Goal: Task Accomplishment & Management: Manage account settings

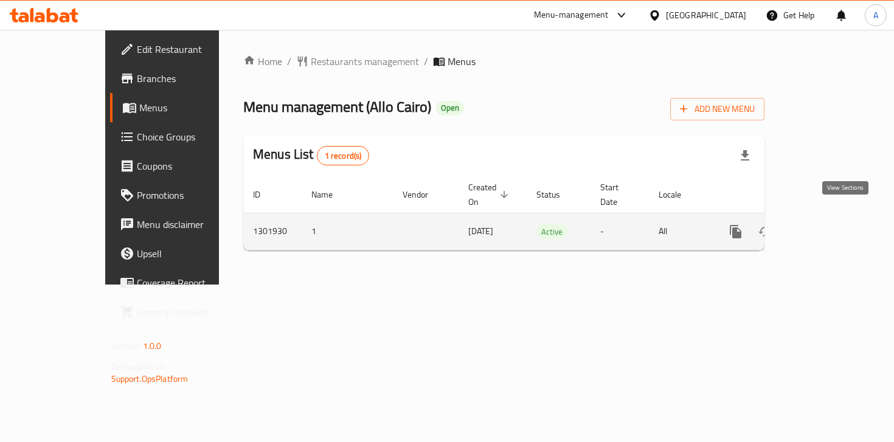
click at [830, 224] on icon "enhanced table" at bounding box center [823, 231] width 15 height 15
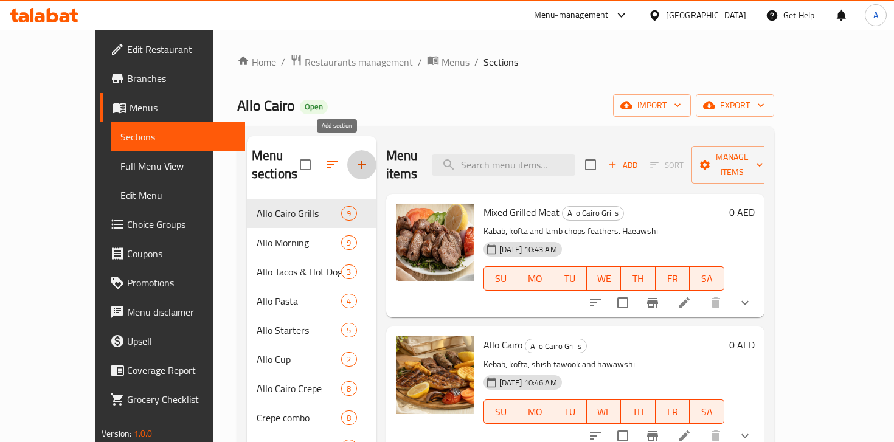
click at [357, 160] on icon "button" at bounding box center [361, 164] width 9 height 9
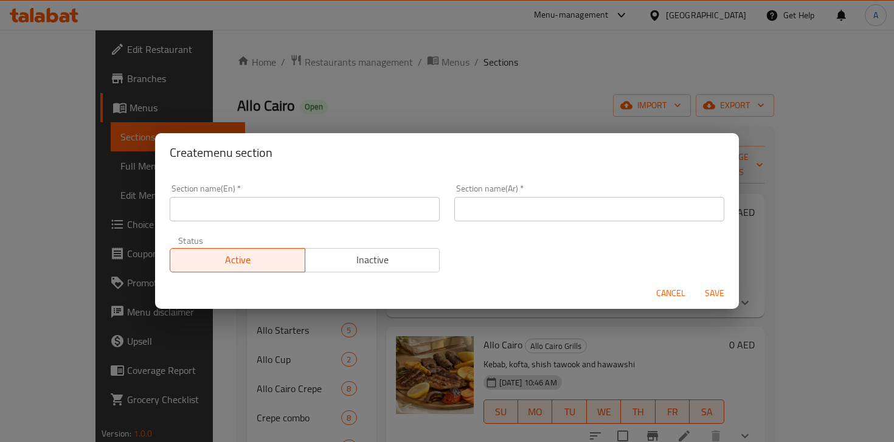
click at [288, 215] on input "text" at bounding box center [305, 209] width 270 height 24
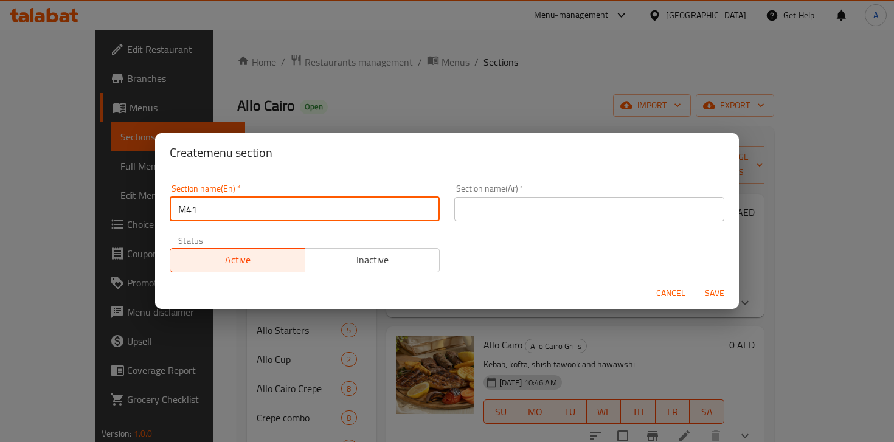
type input "M41"
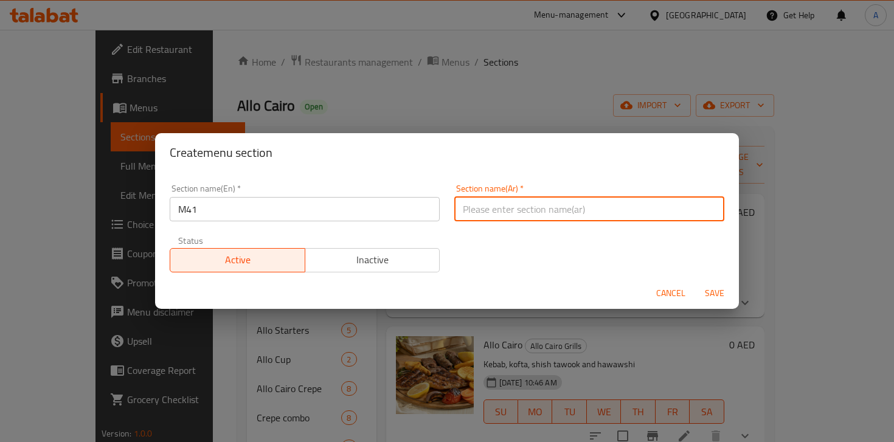
click at [502, 215] on input "text" at bounding box center [589, 209] width 270 height 24
type input "M41"
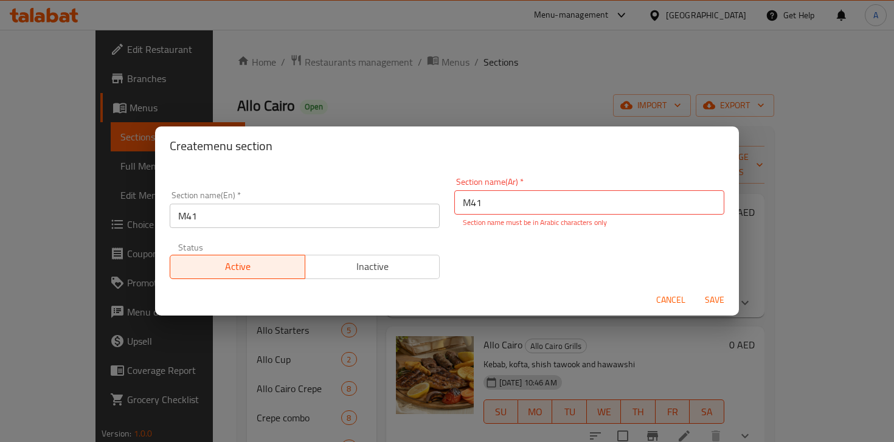
click at [718, 285] on div "Cancel Save" at bounding box center [447, 300] width 584 height 32
click at [556, 199] on input "M41" at bounding box center [589, 202] width 270 height 24
type input "s"
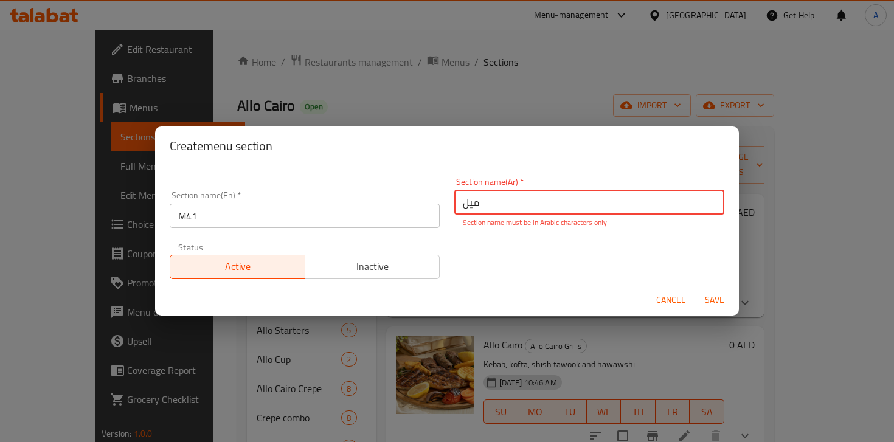
click at [567, 261] on div "Section name(En)   * M41 Section name(En) * Section name(Ar)   * ميل Section na…" at bounding box center [446, 228] width 569 height 116
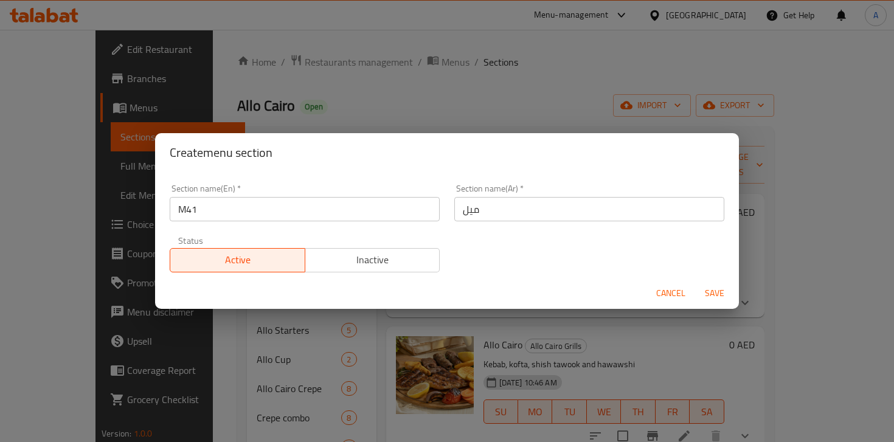
click at [558, 213] on input "ميل" at bounding box center [589, 209] width 270 height 24
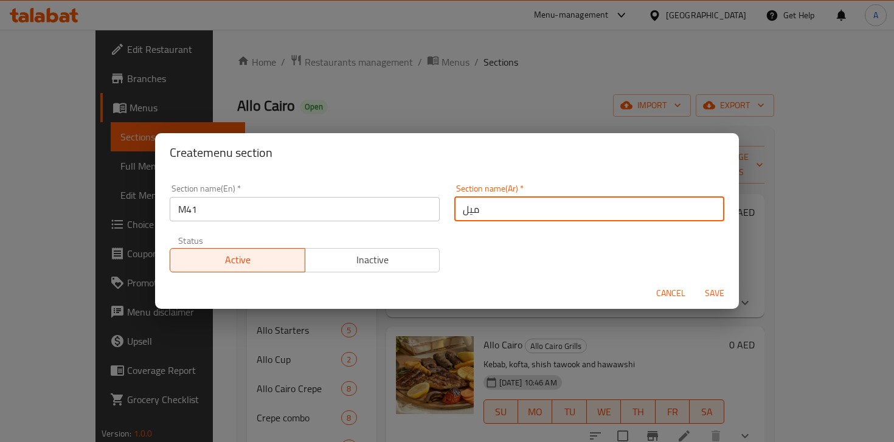
click at [558, 213] on input "ميل" at bounding box center [589, 209] width 270 height 24
type input "ميل فور ون"
click at [714, 287] on span "Save" at bounding box center [714, 293] width 29 height 15
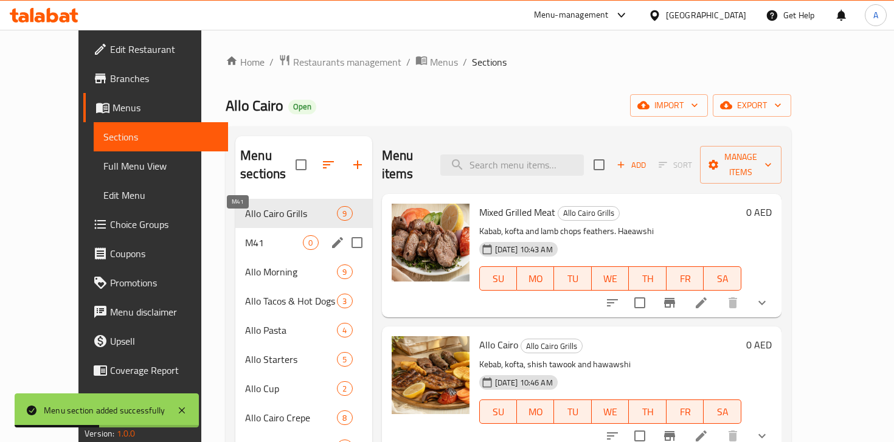
click at [248, 235] on span "M41" at bounding box center [274, 242] width 58 height 15
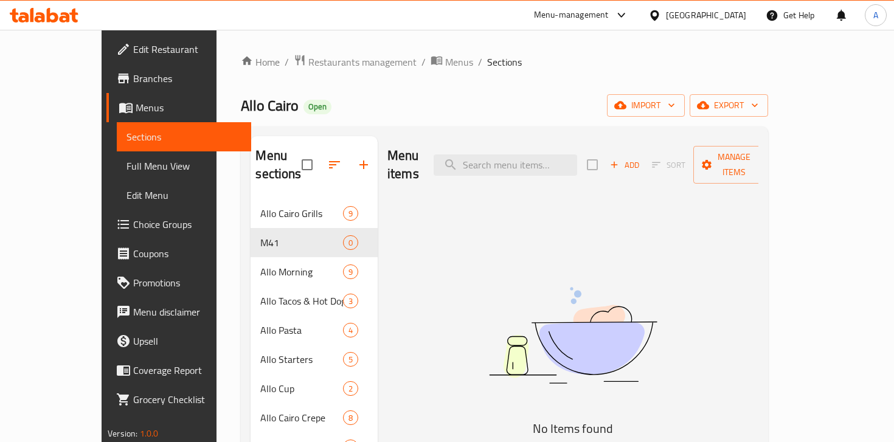
click at [641, 158] on span "Add" at bounding box center [624, 165] width 33 height 14
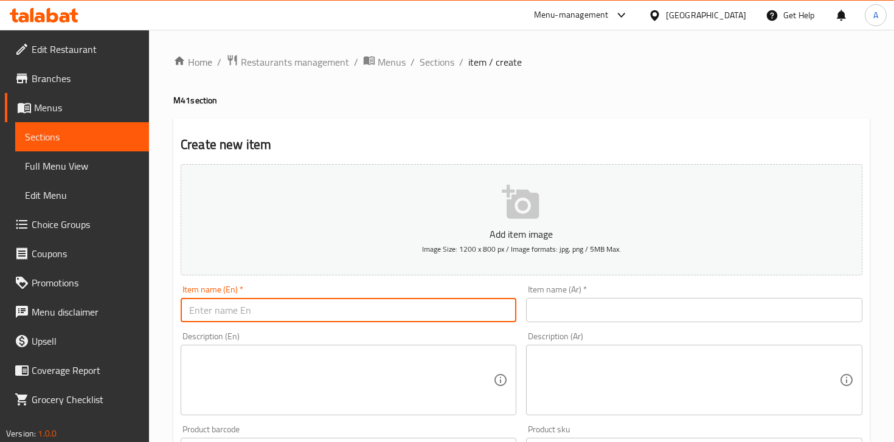
click at [330, 309] on input "text" at bounding box center [349, 310] width 336 height 24
paste input "Shawarma Combo Deal"
type input "Shawarma Combo Deal"
click at [584, 311] on input "text" at bounding box center [694, 310] width 336 height 24
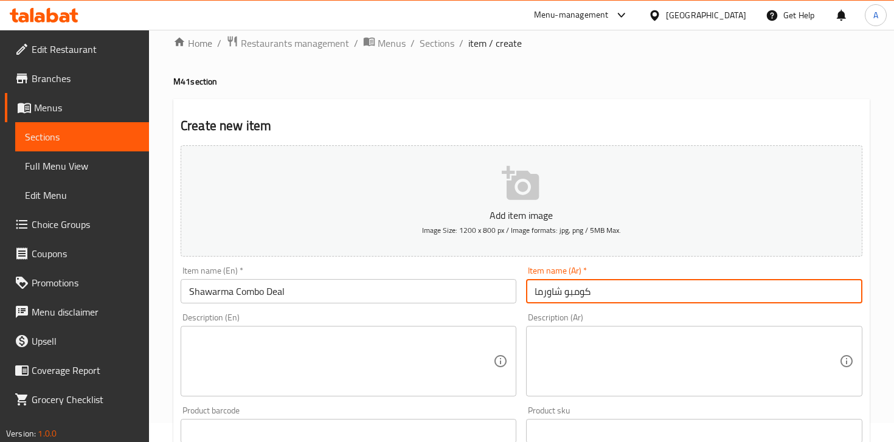
scroll to position [23, 0]
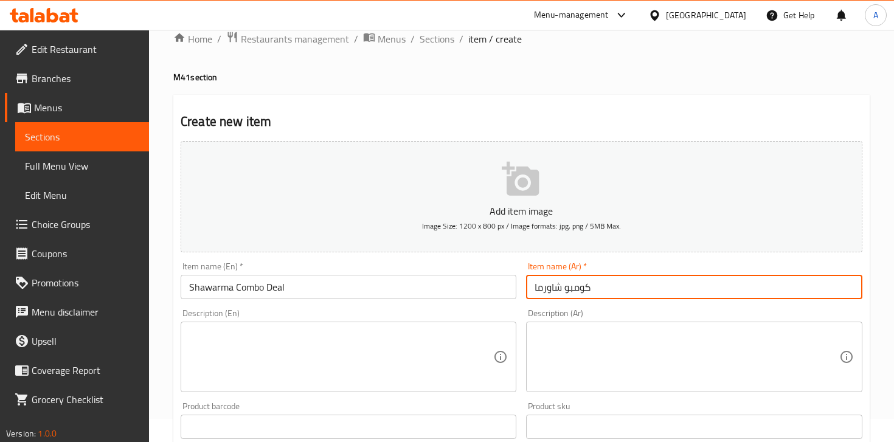
type input "كومبو شاورما"
click at [367, 336] on textarea at bounding box center [341, 357] width 304 height 58
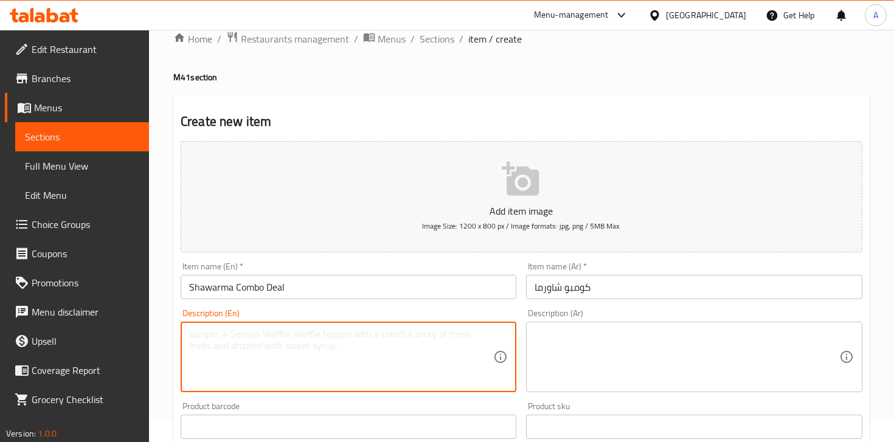
paste textarea "Chicken shawarma sandwich with fries and a soft drink."
type textarea "Chicken shawarma sandwich with fries and a soft drink."
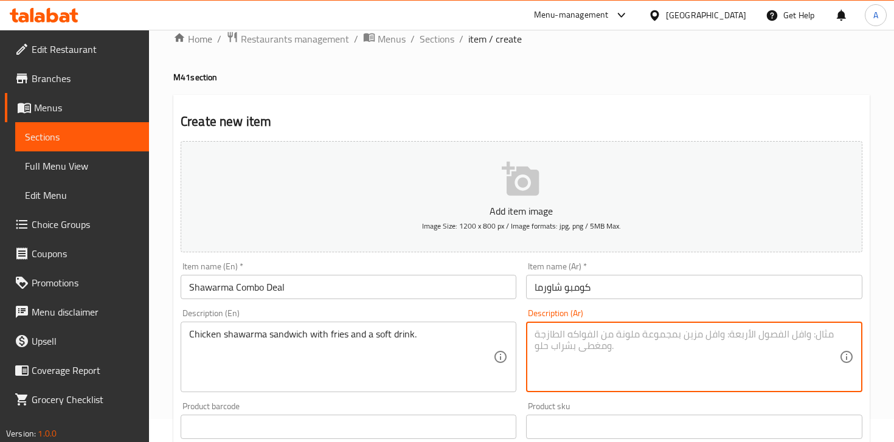
click at [596, 337] on textarea at bounding box center [686, 357] width 304 height 58
paste textarea "ساندويتش شاورما دجاج مع بطاطس و مشروب غازي"
type textarea "ساندويتش شاورما دجاج مع بطاطس و مشروب غازي"
click at [427, 305] on div "Description (En) Chicken shawarma sandwich with fries and a soft drink. Descrip…" at bounding box center [348, 350] width 345 height 93
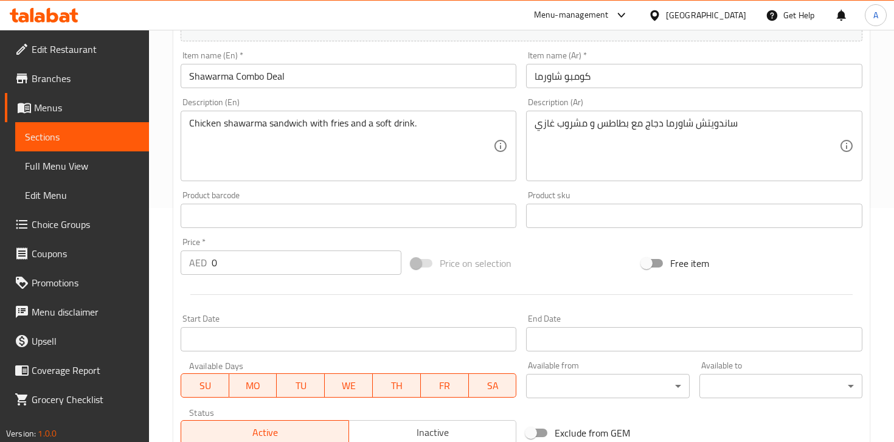
scroll to position [235, 0]
click at [281, 264] on input "0" at bounding box center [307, 261] width 190 height 24
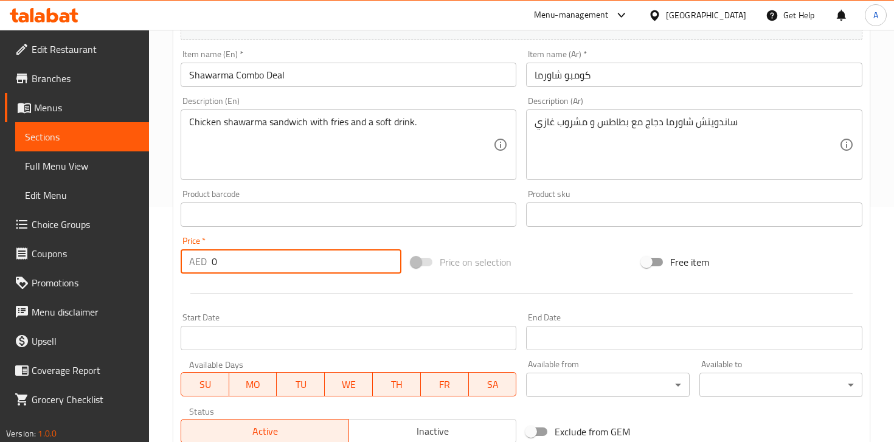
click at [281, 264] on input "0" at bounding box center [307, 261] width 190 height 24
type input "19"
click at [361, 231] on div "Product barcode Product barcode" at bounding box center [348, 208] width 345 height 47
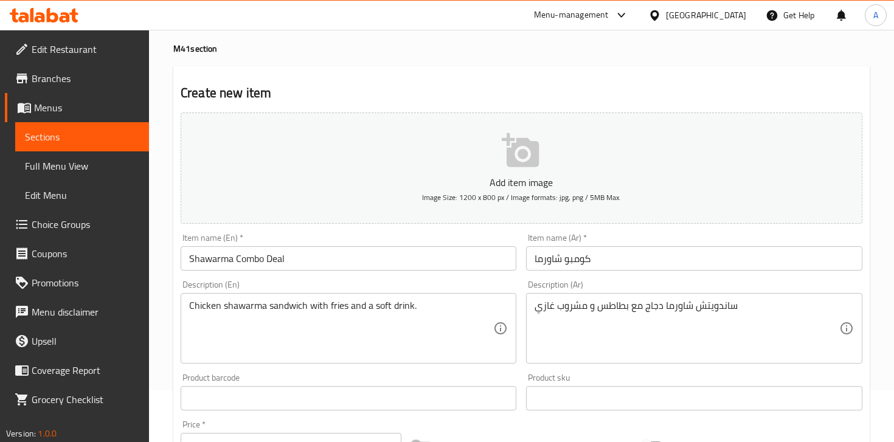
scroll to position [49, 0]
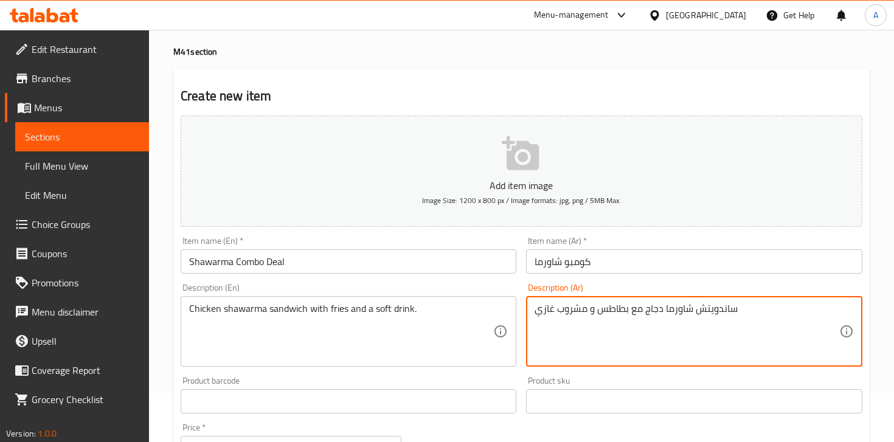
click at [654, 311] on textarea "ساندويتش شاورما دجاج مع بطاطس و مشروب غازي" at bounding box center [686, 332] width 304 height 58
type textarea "ساندويتش شاورما لحم مع بطاطس و مشروب غازي"
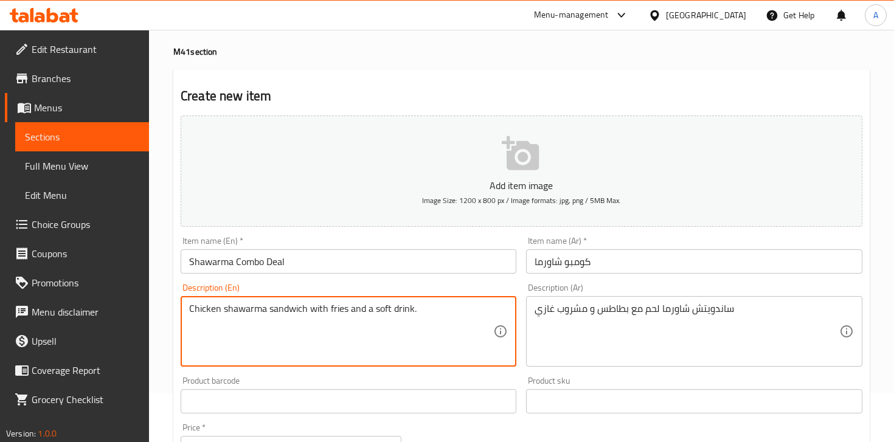
click at [211, 311] on textarea "Chicken shawarma sandwich with fries and a soft drink." at bounding box center [341, 332] width 304 height 58
type textarea "Meat shawarma sandwich with fries and a soft drink."
click at [493, 192] on p "Add item image" at bounding box center [521, 185] width 644 height 15
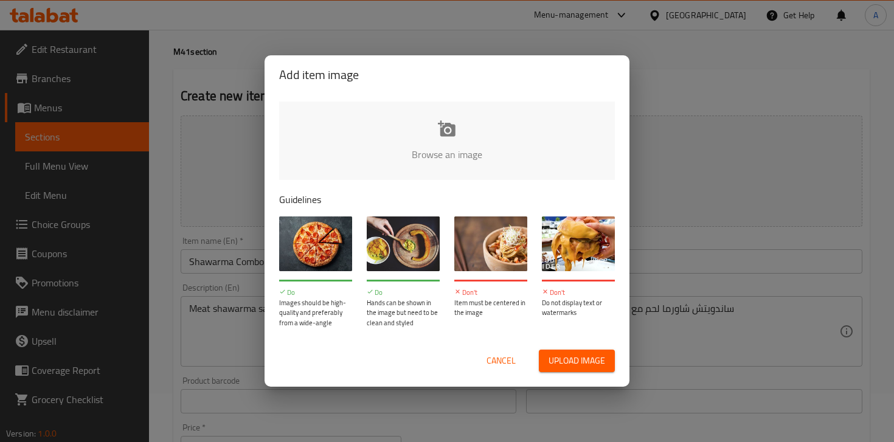
click at [454, 142] on input "file" at bounding box center [857, 159] width 1157 height 114
type input "C:\fakepath\7Q5A8266-Edit.jpg"
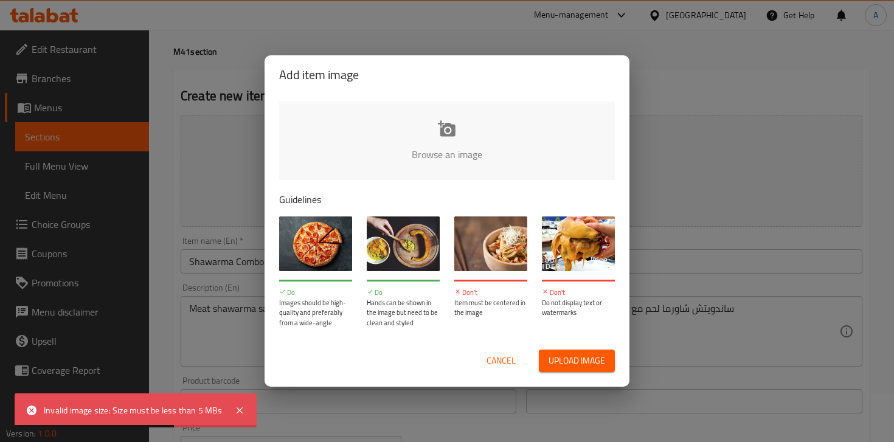
click at [427, 162] on input "file" at bounding box center [857, 159] width 1157 height 114
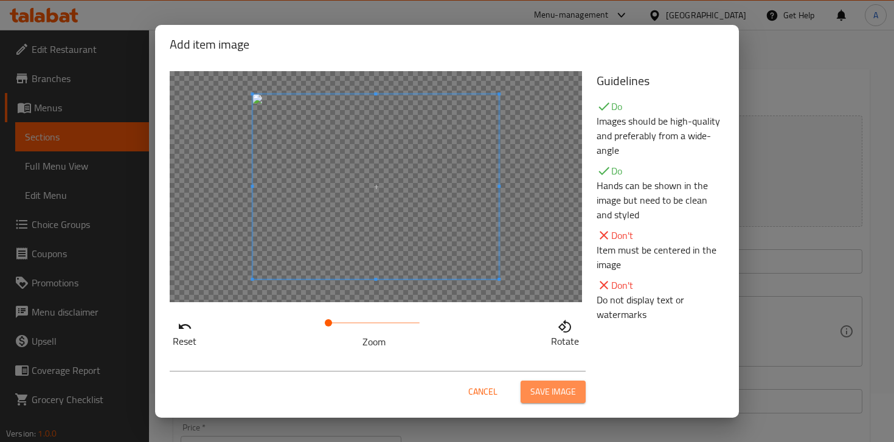
click at [548, 395] on span "Save image" at bounding box center [553, 391] width 46 height 15
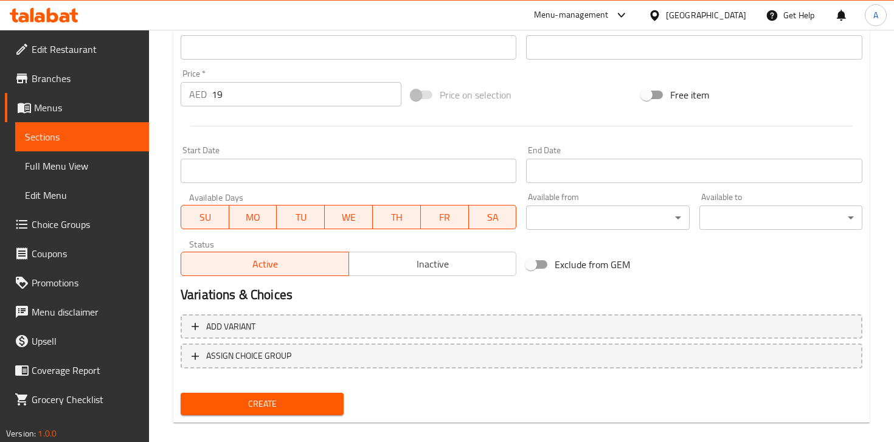
scroll to position [421, 0]
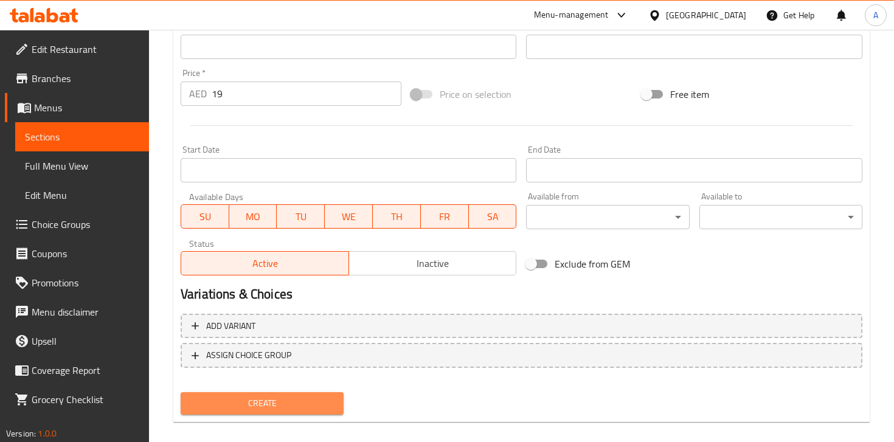
click at [314, 398] on span "Create" at bounding box center [261, 403] width 143 height 15
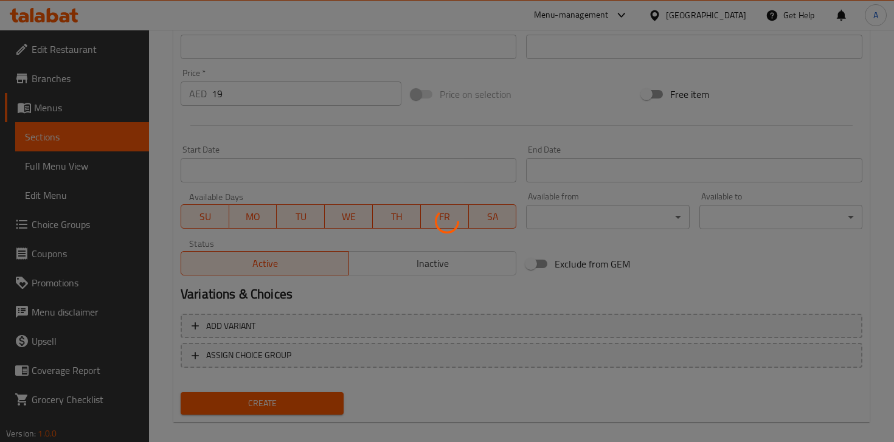
type input "0"
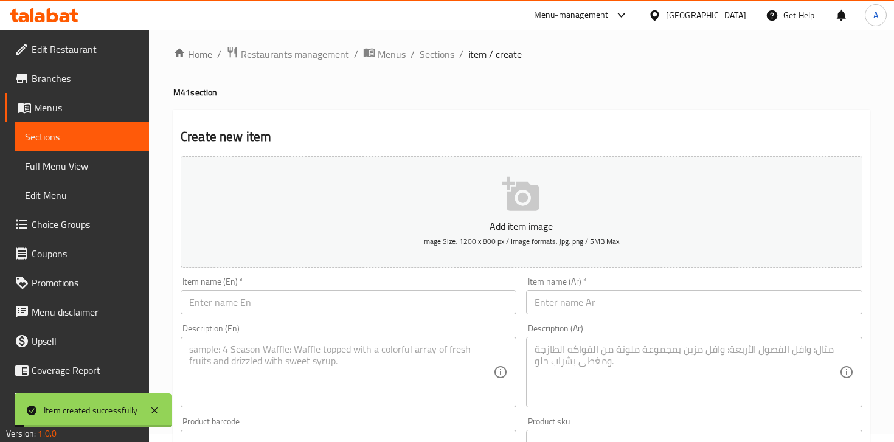
scroll to position [0, 0]
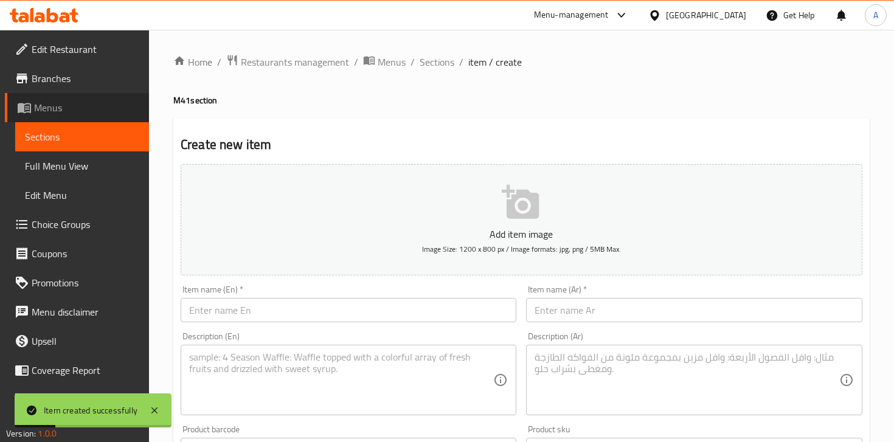
click at [65, 113] on span "Menus" at bounding box center [86, 107] width 105 height 15
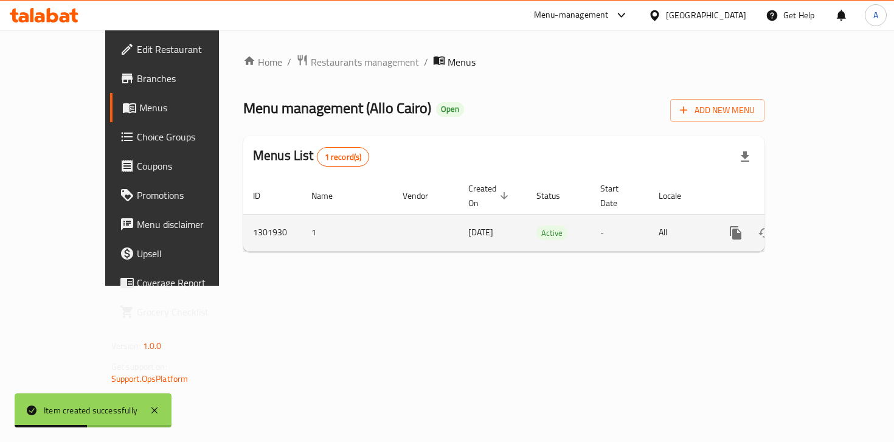
click at [829, 227] on icon "enhanced table" at bounding box center [823, 232] width 11 height 11
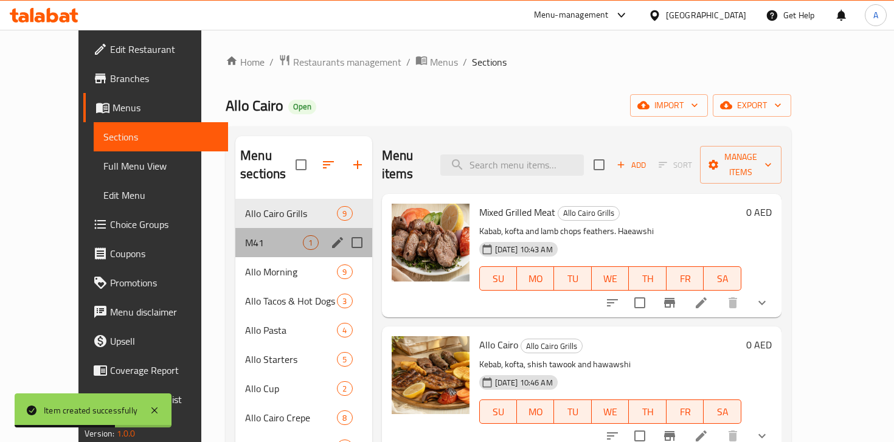
click at [235, 233] on div "M41 1" at bounding box center [303, 242] width 136 height 29
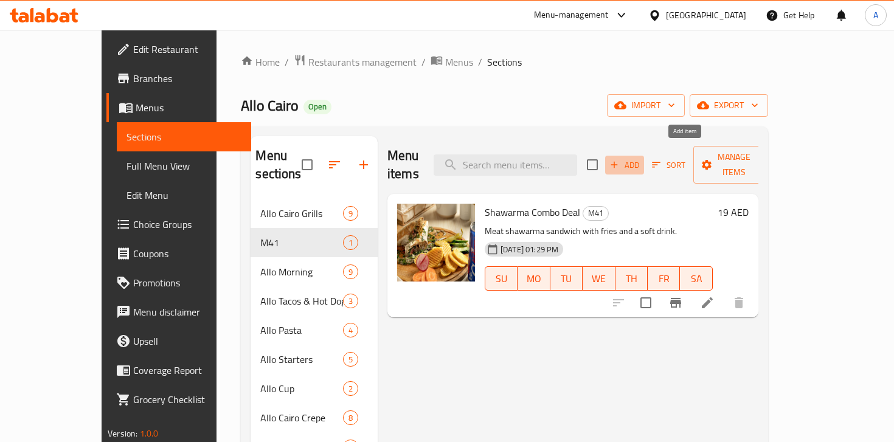
click at [641, 158] on span "Add" at bounding box center [624, 165] width 33 height 14
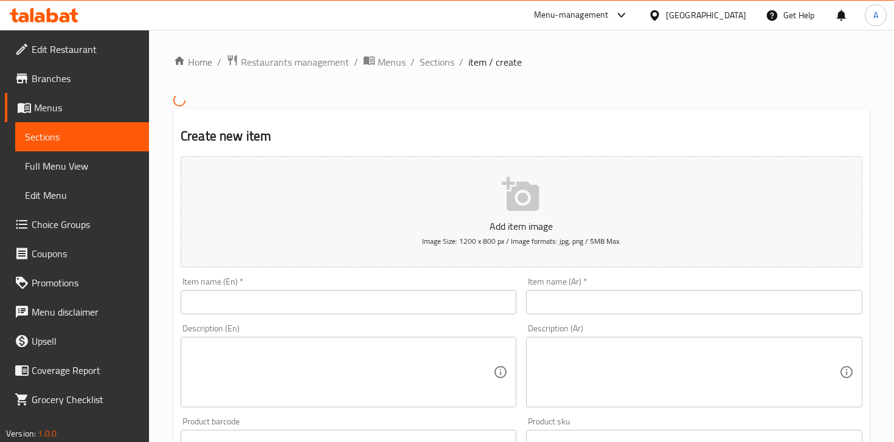
click at [598, 350] on textarea at bounding box center [686, 372] width 304 height 58
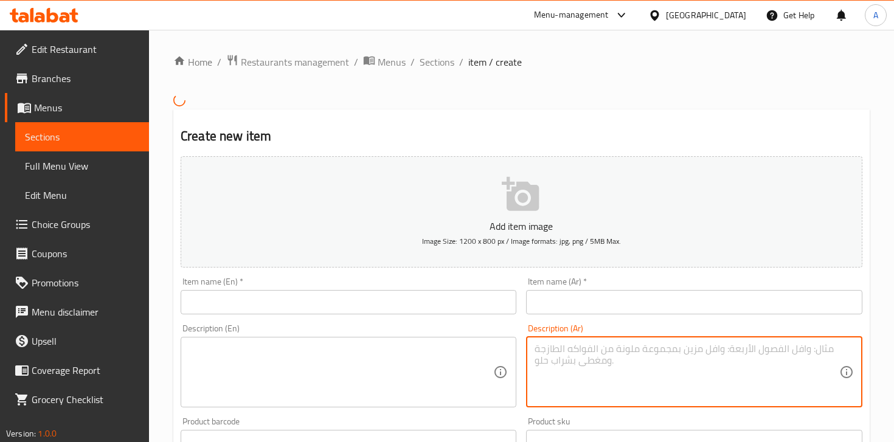
paste textarea "كريب دجاج زنجر + بطاطس + مشروب غازي"
type textarea "كريب دجاج زنجر + بطاطس + مشروب غازي"
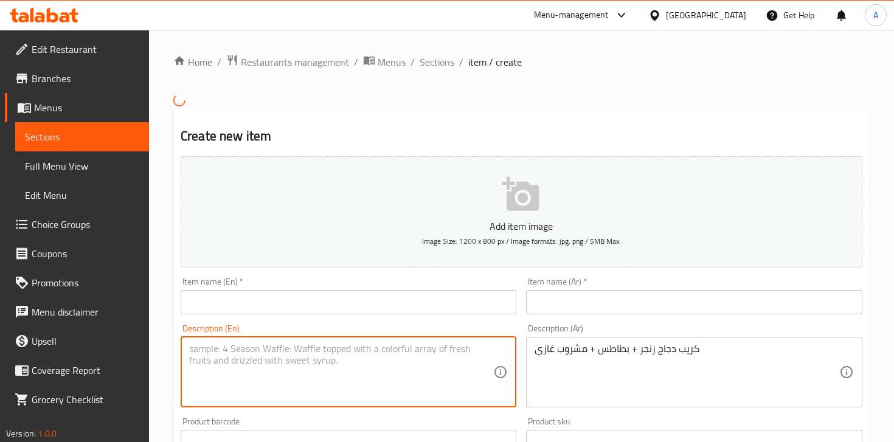
click at [407, 347] on textarea at bounding box center [341, 372] width 304 height 58
paste textarea "Zinger Chicken Crepe + Fries + Soft Drink"
type textarea "Zinger Chicken Crepe + Fries + Soft Drink"
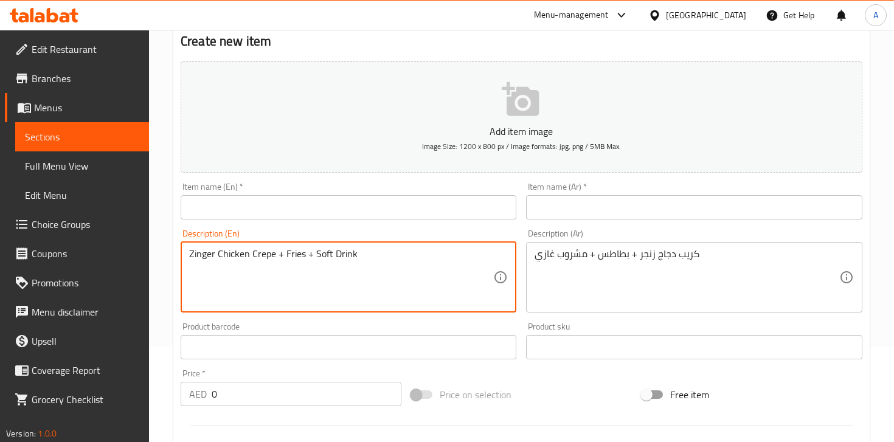
scroll to position [154, 0]
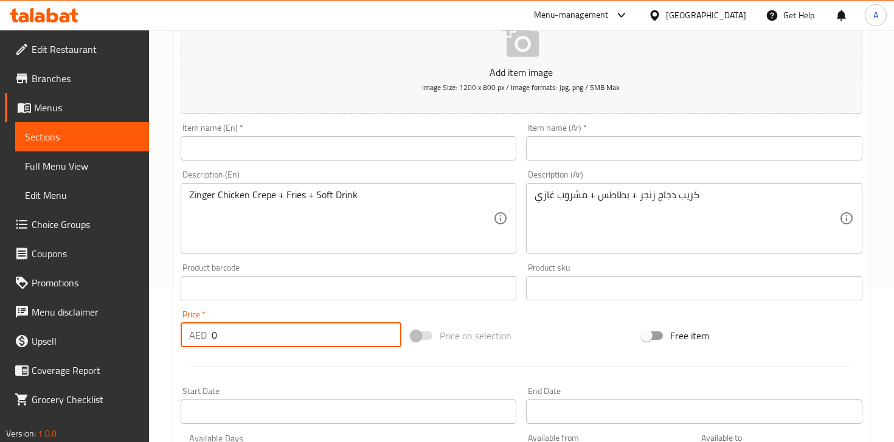
click at [267, 324] on input "0" at bounding box center [307, 335] width 190 height 24
type input "29"
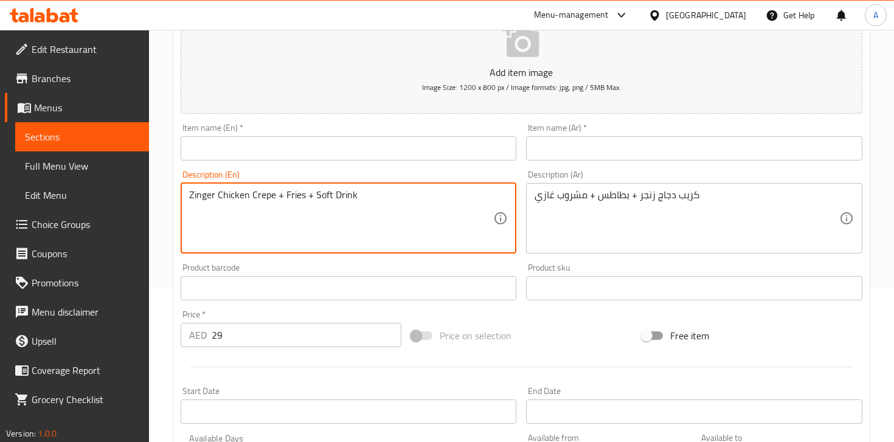
click at [377, 213] on textarea "Zinger Chicken Crepe + Fries + Soft Drink" at bounding box center [341, 218] width 304 height 58
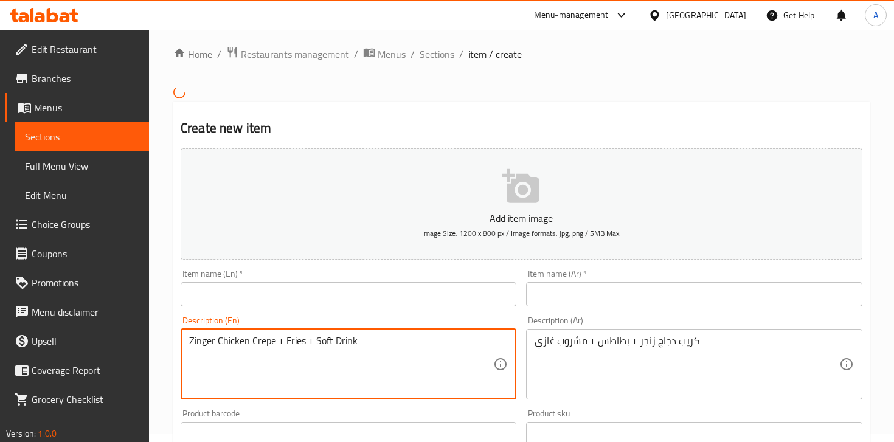
scroll to position [10, 0]
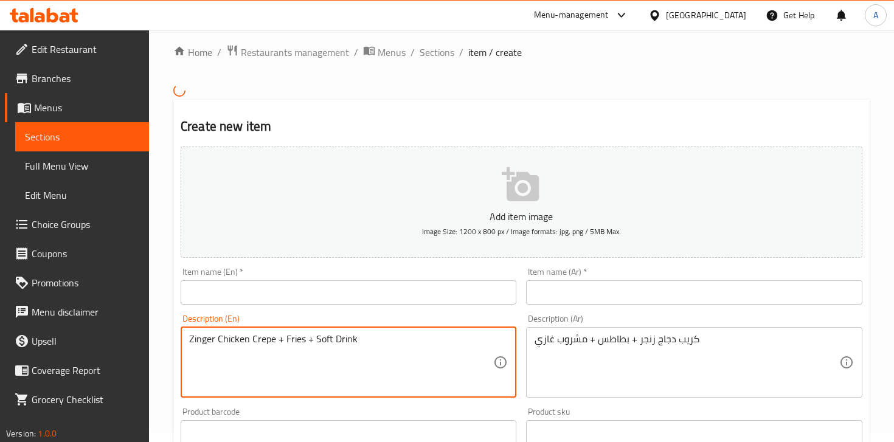
click at [246, 329] on div "Zinger Chicken Crepe + Fries + Soft Drink Description (En)" at bounding box center [349, 362] width 336 height 71
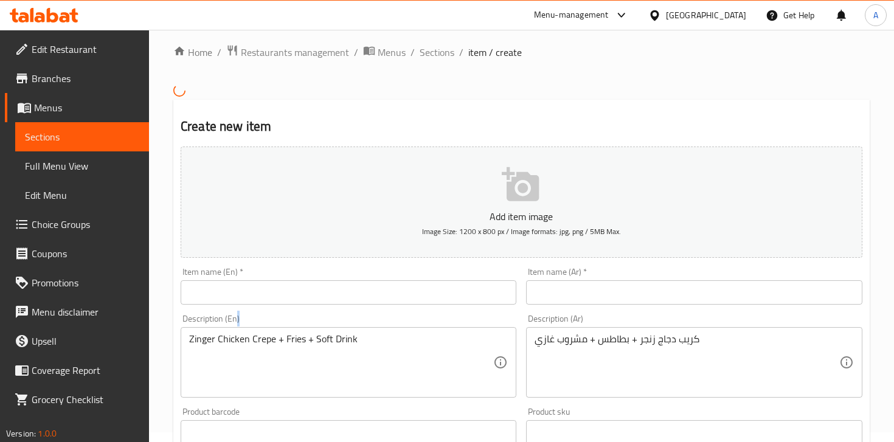
click at [246, 329] on div "Zinger Chicken Crepe + Fries + Soft Drink Description (En)" at bounding box center [349, 362] width 336 height 71
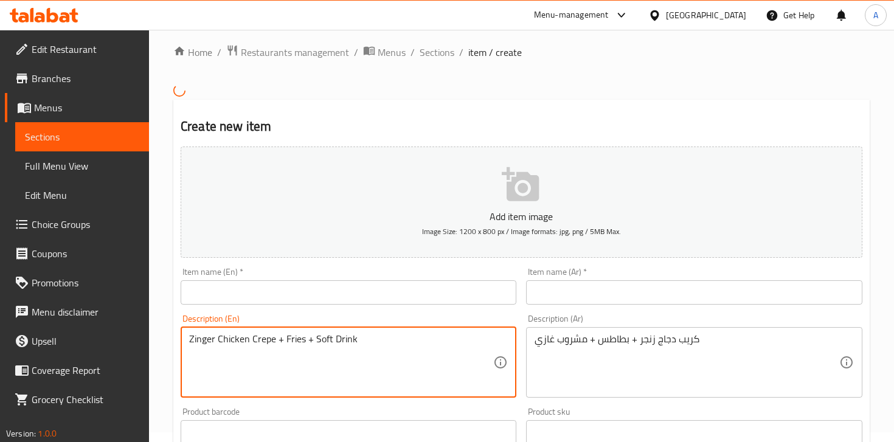
click at [242, 350] on textarea "Zinger Chicken Crepe + Fries + Soft Drink" at bounding box center [341, 362] width 304 height 58
paste textarea "Shawarma Fatteh (Chicken or Beef)"
type textarea "Shawarma Fatteh (Chicken or Beef) + Soft Drink"
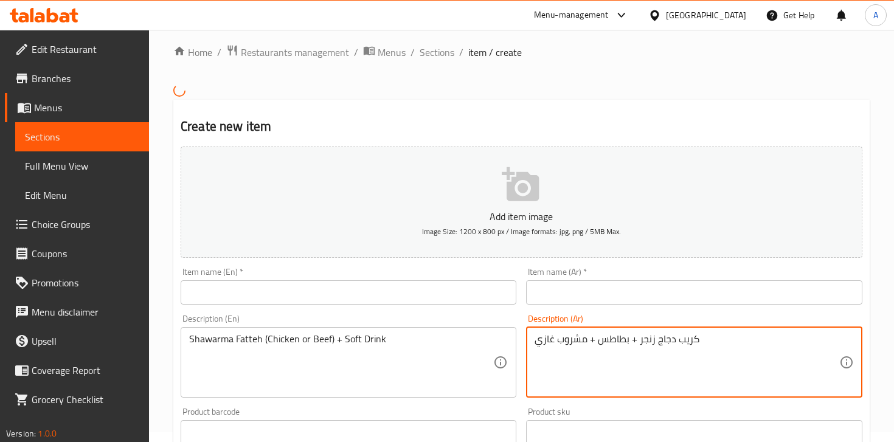
click at [615, 339] on textarea "كريب دجاج زنجر + بطاطس + مشروب غازي" at bounding box center [686, 362] width 304 height 58
paste textarea "تة شاورما (دجاج أو لحم) + مشروب غازي"
type textarea "فتة شاورما (دجاج أو لحم) + مشروب غازي"
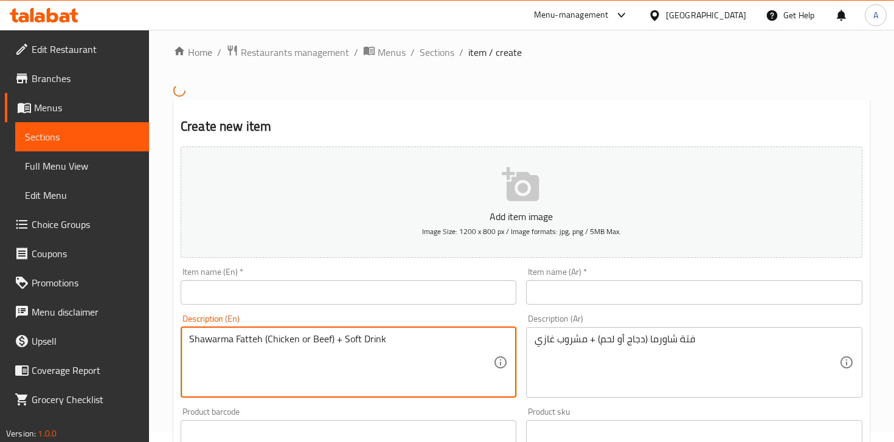
click at [243, 339] on textarea "Shawarma Fatteh (Chicken or Beef) + Soft Drink" at bounding box center [341, 362] width 304 height 58
click at [269, 284] on input "text" at bounding box center [349, 292] width 336 height 24
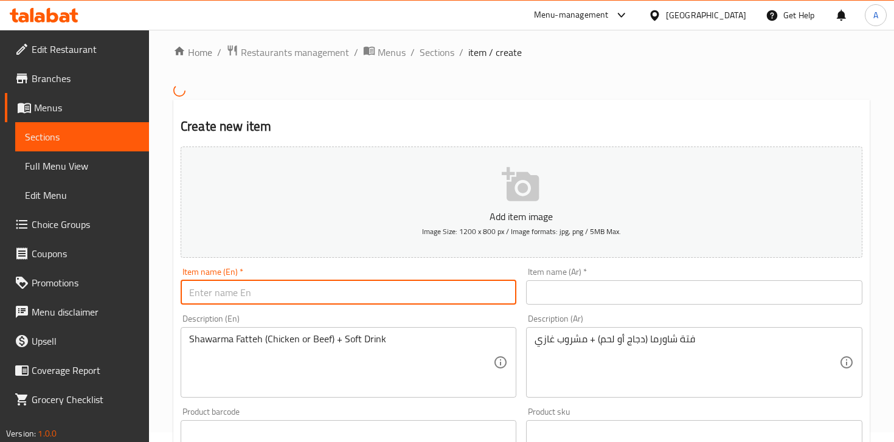
paste input "Fatteh"
type input "Fatteh Deal"
click at [601, 300] on input "text" at bounding box center [694, 292] width 336 height 24
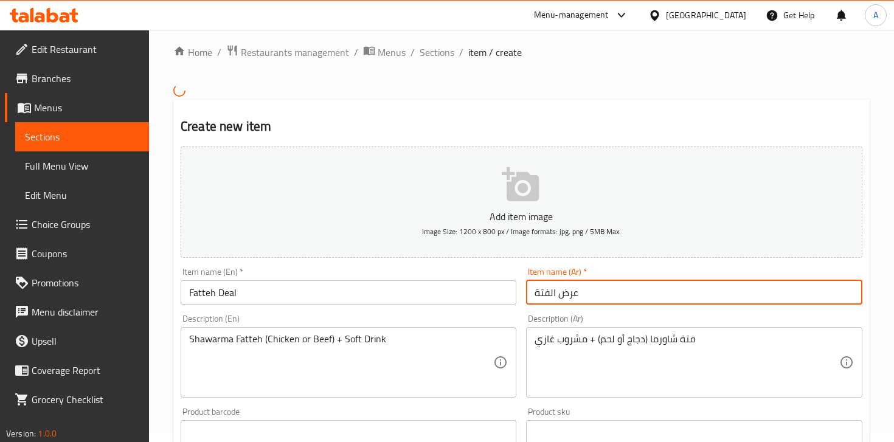
type input "عرض الفتة"
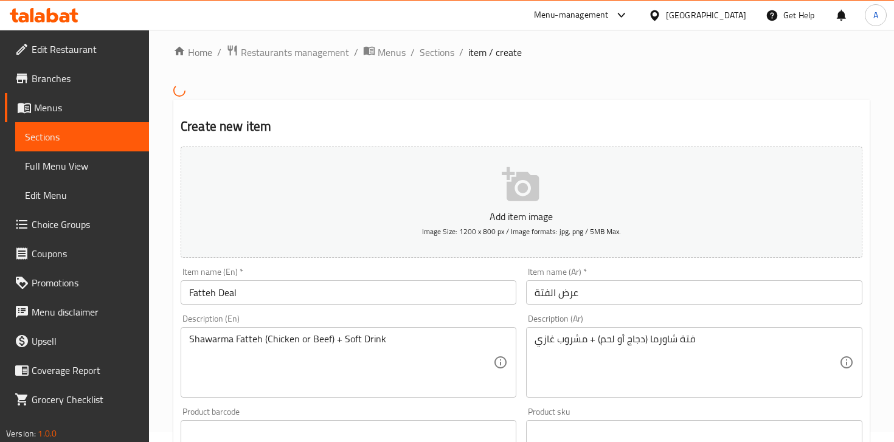
click at [498, 269] on div "Item name (En)   * Fatteh Deal Item name (En) *" at bounding box center [349, 285] width 336 height 37
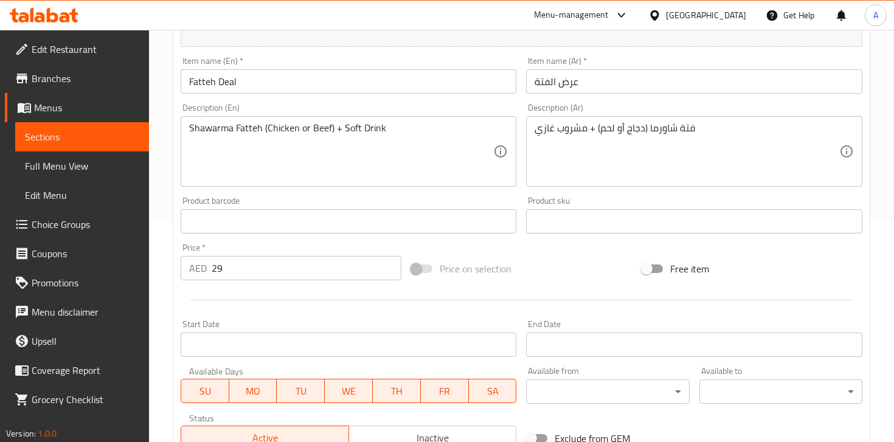
scroll to position [0, 0]
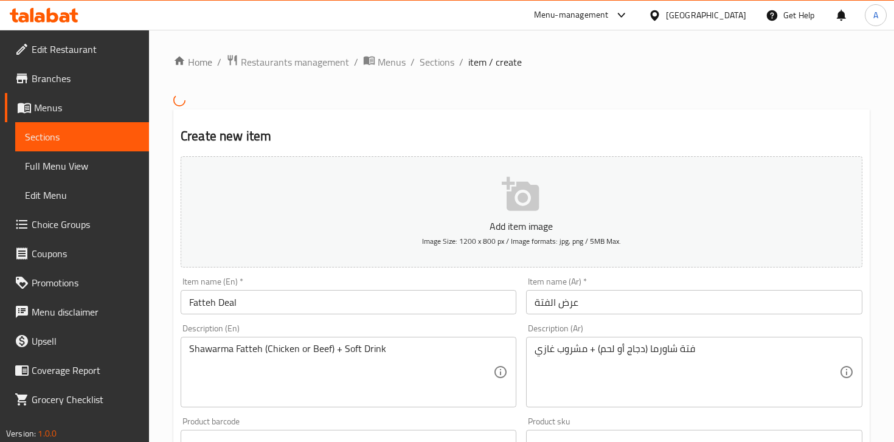
click at [459, 188] on button "Add item image Image Size: 1200 x 800 px / Image formats: jpg, png / 5MB Max." at bounding box center [521, 211] width 681 height 111
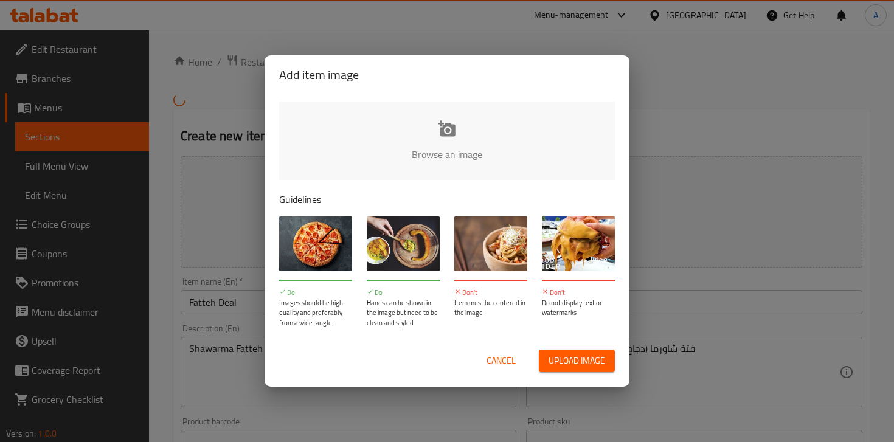
click at [432, 147] on input "file" at bounding box center [857, 159] width 1157 height 114
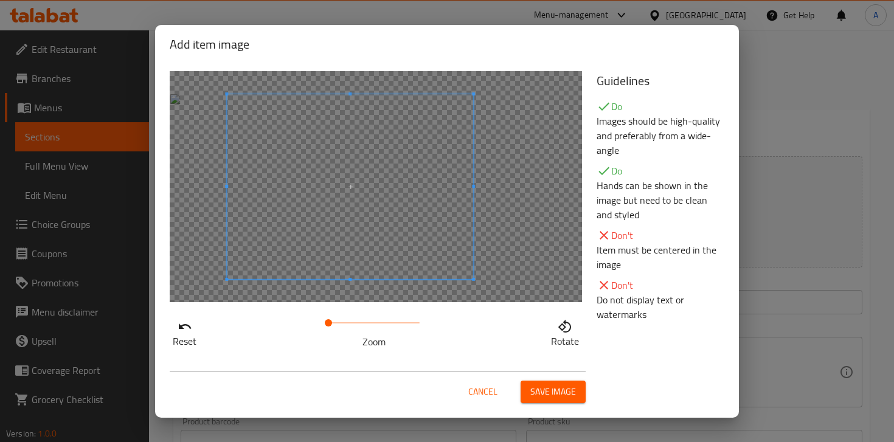
click at [355, 216] on span at bounding box center [350, 186] width 246 height 185
click at [552, 399] on button "Save image" at bounding box center [552, 392] width 65 height 22
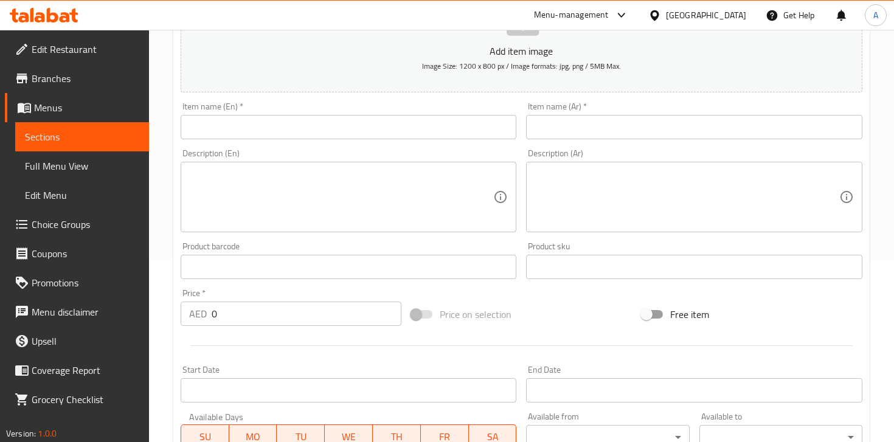
scroll to position [264, 0]
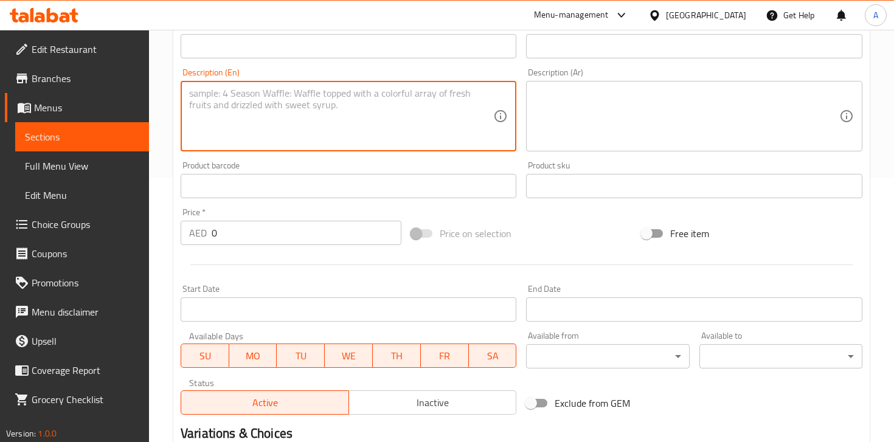
click at [297, 132] on textarea at bounding box center [341, 117] width 304 height 58
click at [162, 107] on div "Home / Restaurants management / Menus / Sections / item / create M41 section Cr…" at bounding box center [521, 180] width 745 height 829
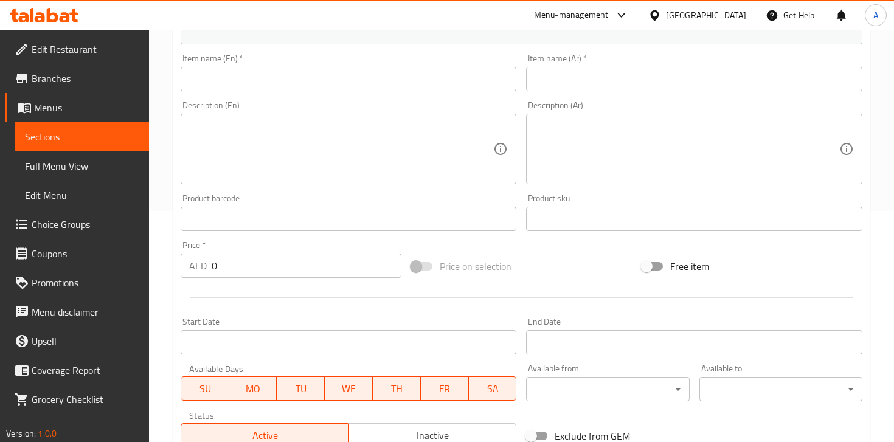
scroll to position [195, 0]
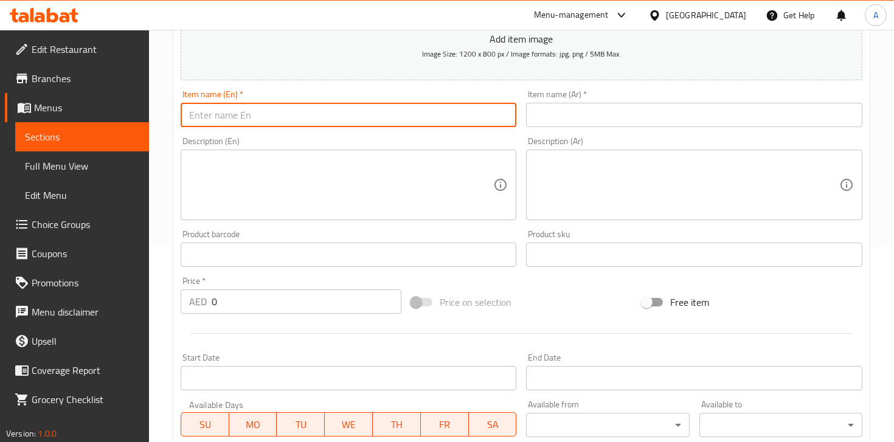
click at [284, 125] on input "text" at bounding box center [349, 115] width 336 height 24
click at [367, 86] on div "Item name (En)   * Item name (En) *" at bounding box center [348, 108] width 345 height 47
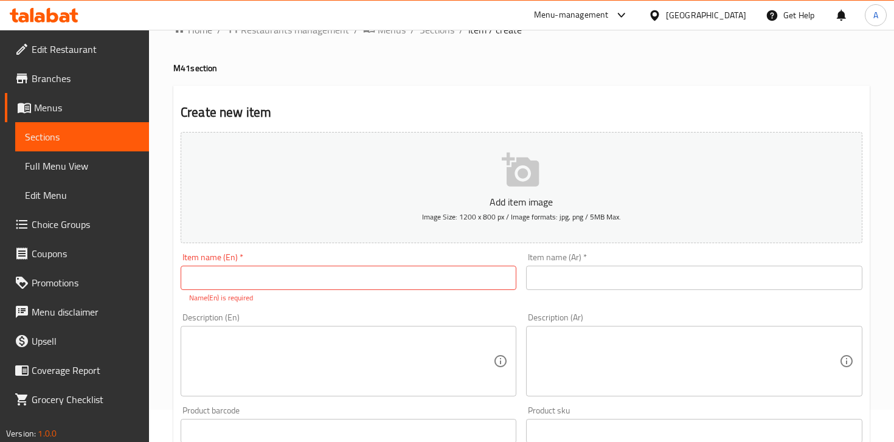
scroll to position [4, 0]
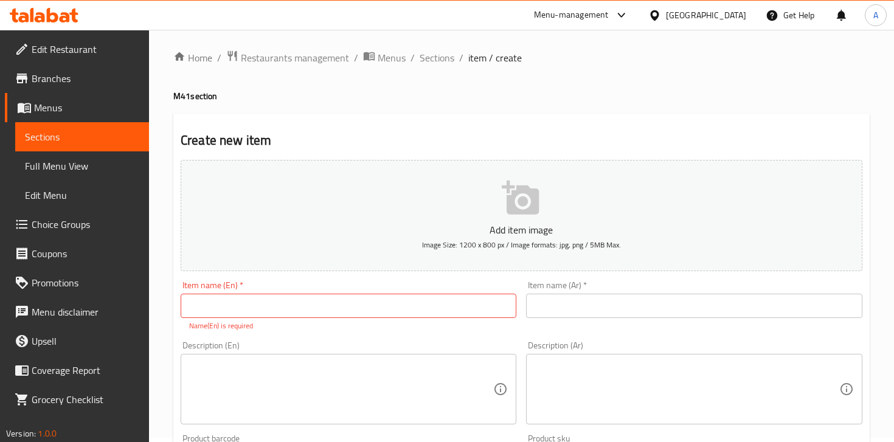
click at [384, 344] on div "Description (En) Description (En)" at bounding box center [349, 382] width 336 height 83
click at [346, 376] on textarea at bounding box center [341, 389] width 304 height 58
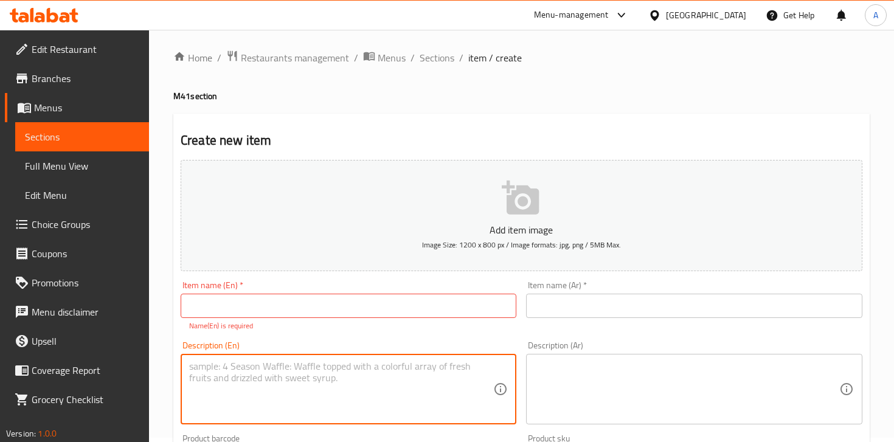
paste textarea "Kofta Sandwich + Fries + Soft Drink"
type textarea "Kofta Sandwich + Fries + Soft Drink"
click at [619, 377] on textarea at bounding box center [686, 389] width 304 height 58
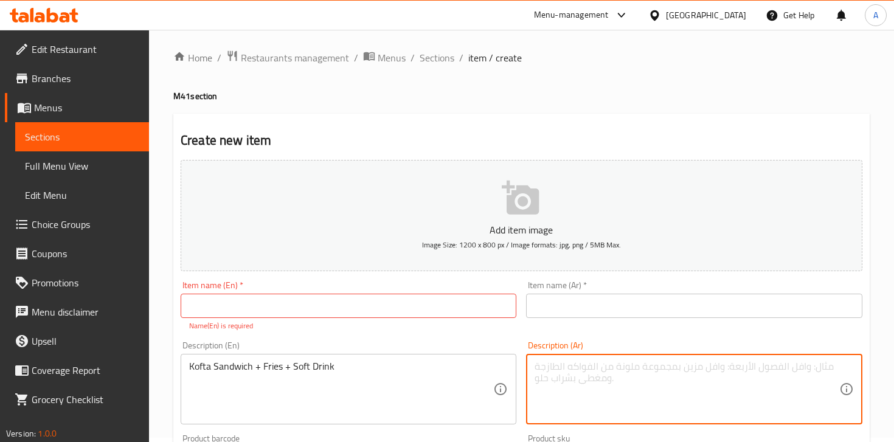
paste textarea "ساندويتش كفتة + بطاطس + مشروب غازي"
type textarea "ساندويتش كفتة + بطاطس + مشروب غازي"
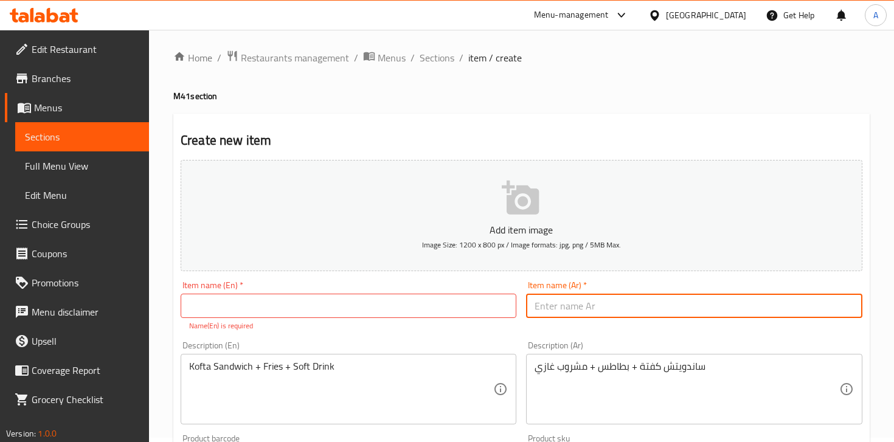
click at [641, 302] on input "text" at bounding box center [694, 306] width 336 height 24
type input "y"
type input "u"
type input "ع"
type input "ا"
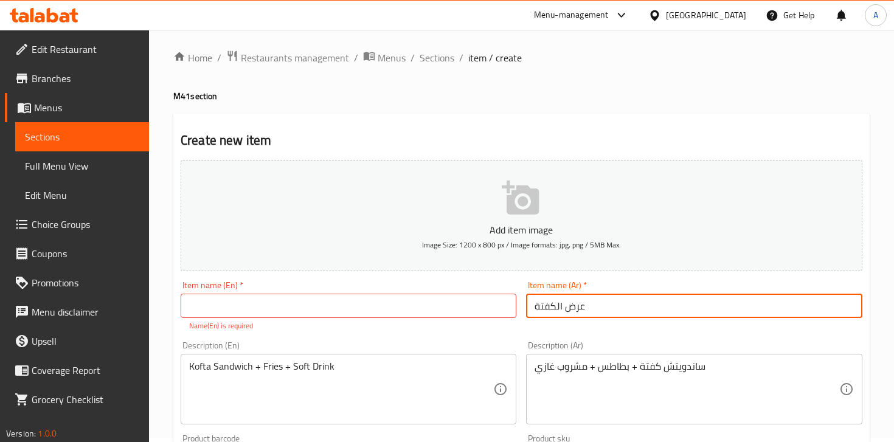
type input "عرض الكفتة"
click at [411, 311] on input "text" at bounding box center [349, 306] width 336 height 24
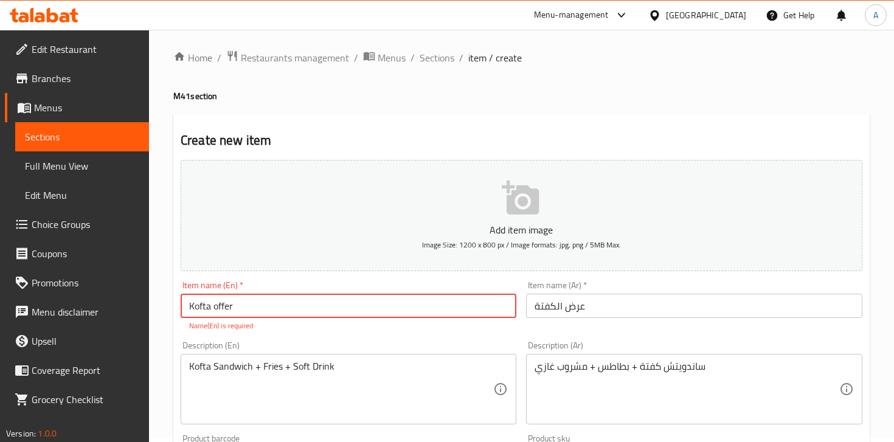
type input "Kofta offer"
click at [433, 287] on div "Item name (En)   * Kofta offer Item name (En) * Name(En) is required" at bounding box center [349, 306] width 336 height 50
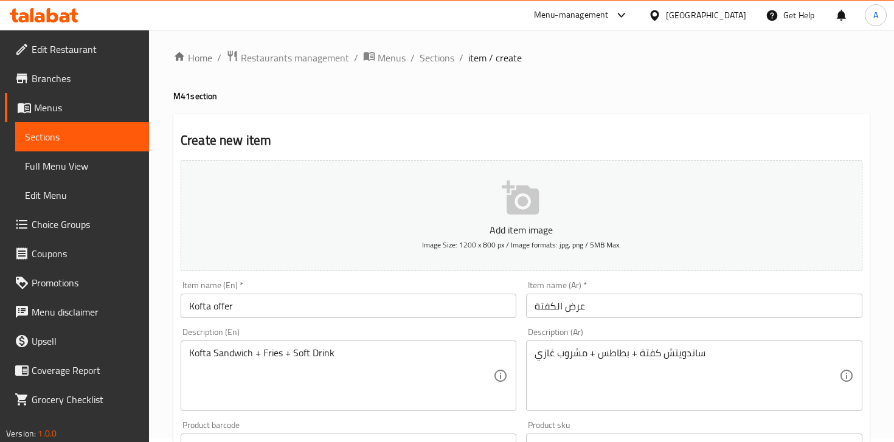
click at [432, 226] on p "Add item image" at bounding box center [521, 229] width 644 height 15
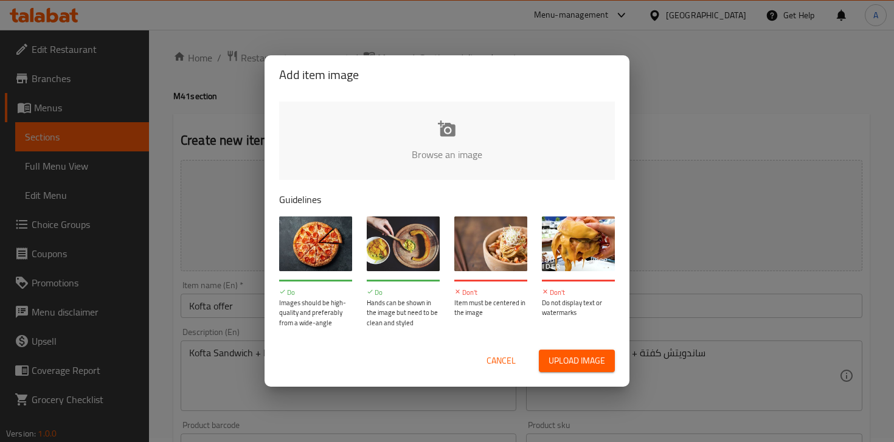
click at [385, 167] on input "file" at bounding box center [857, 159] width 1157 height 114
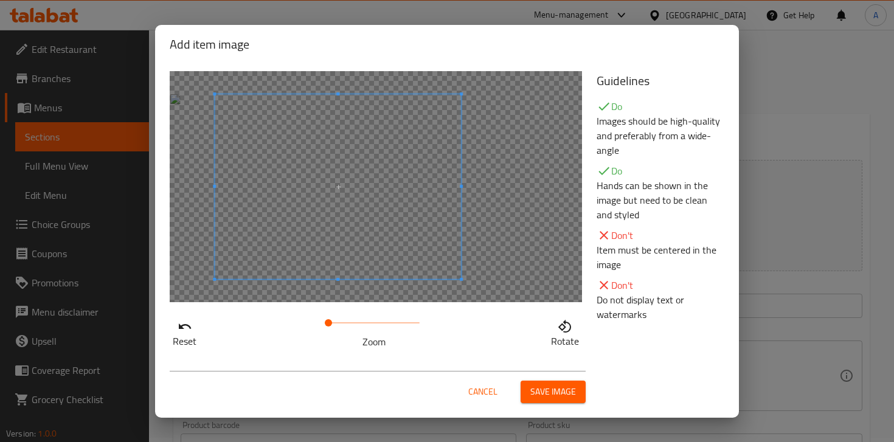
click at [368, 191] on span at bounding box center [338, 186] width 246 height 185
click at [477, 277] on div at bounding box center [376, 186] width 412 height 231
click at [389, 239] on span at bounding box center [337, 186] width 246 height 185
click at [547, 390] on span "Save image" at bounding box center [553, 391] width 46 height 15
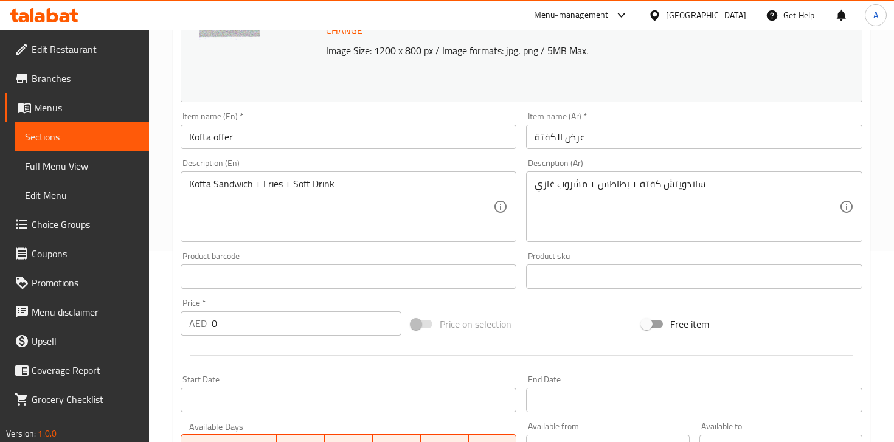
scroll to position [215, 0]
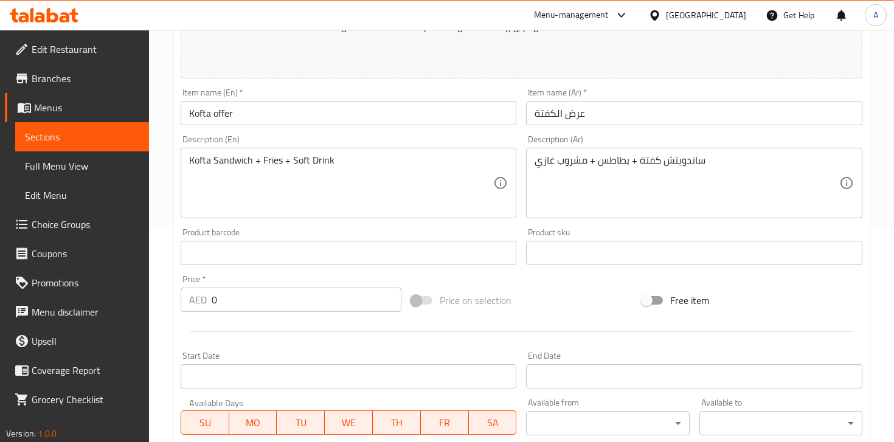
click at [299, 302] on input "0" at bounding box center [307, 300] width 190 height 24
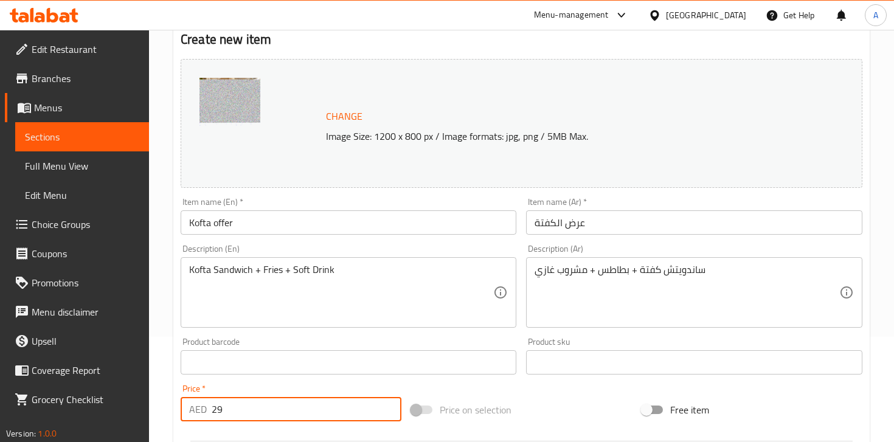
scroll to position [0, 0]
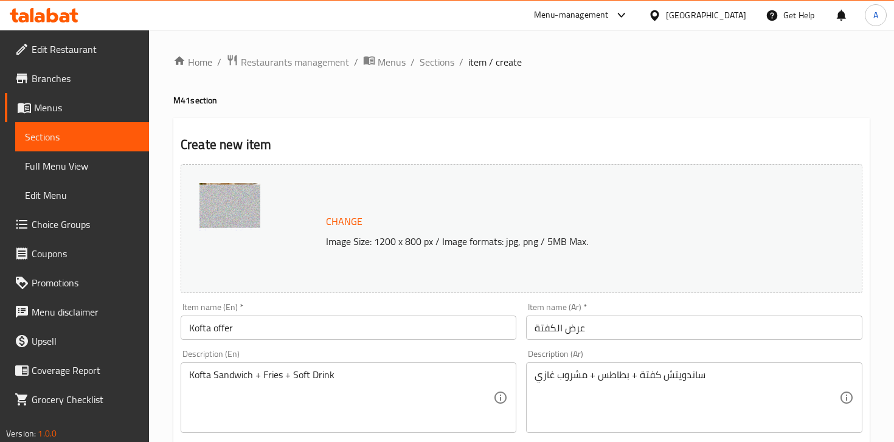
type input "29"
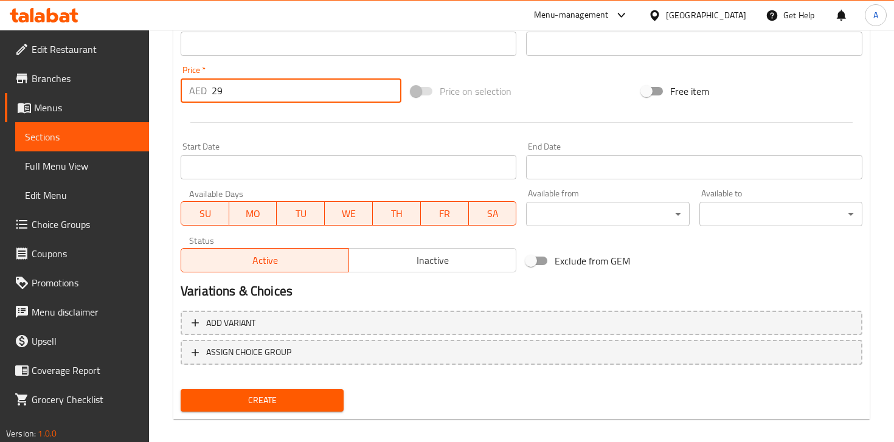
scroll to position [435, 0]
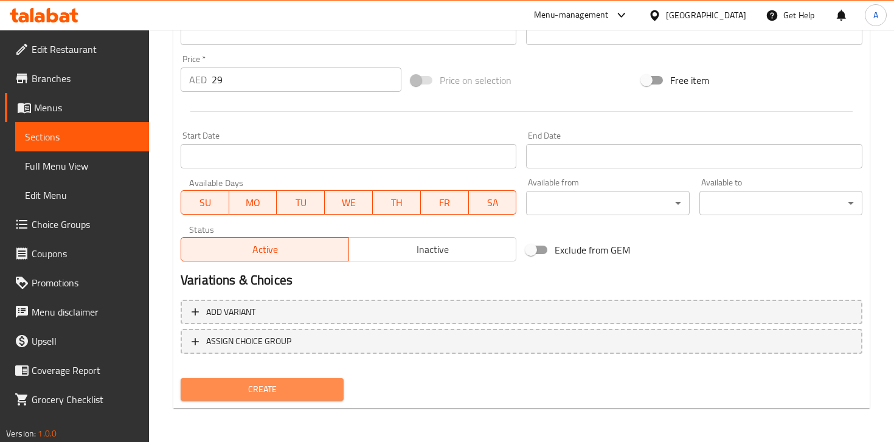
click at [305, 384] on span "Create" at bounding box center [261, 389] width 143 height 15
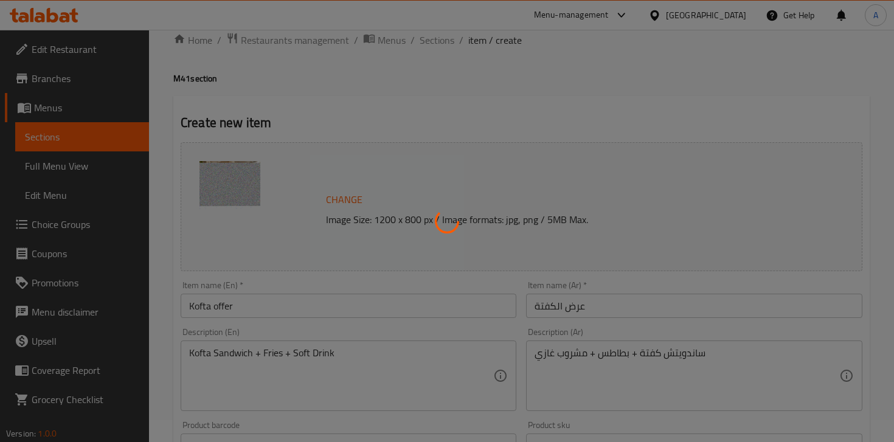
scroll to position [0, 0]
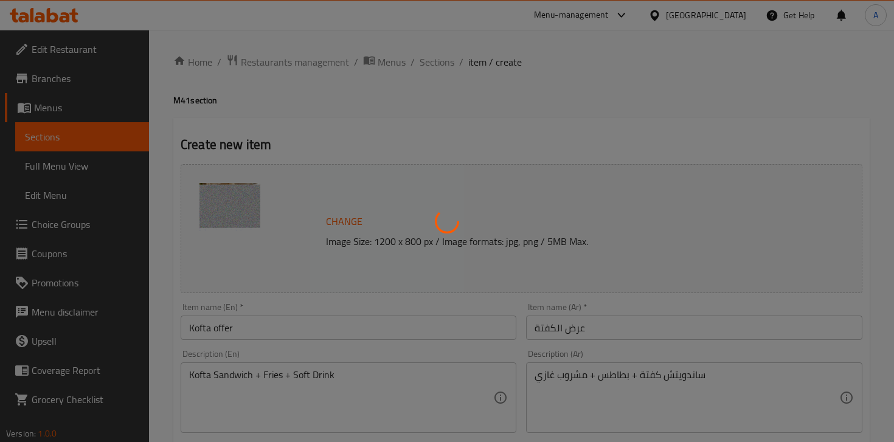
type input "0"
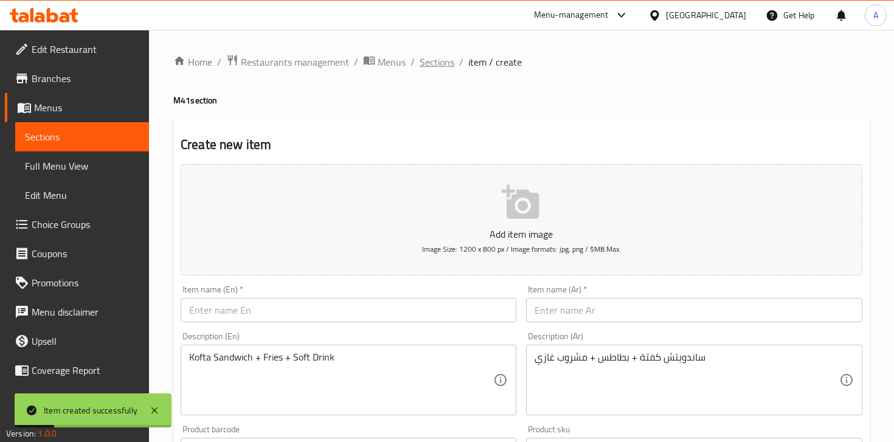
click at [435, 66] on span "Sections" at bounding box center [436, 62] width 35 height 15
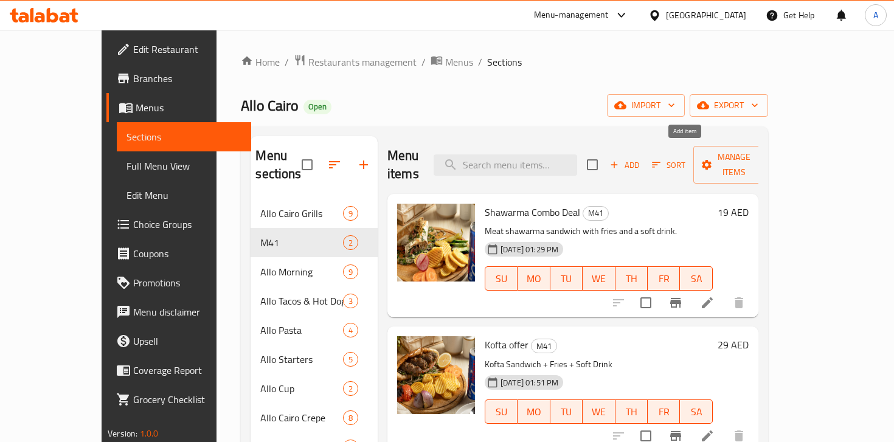
click at [641, 159] on span "Add" at bounding box center [624, 165] width 33 height 14
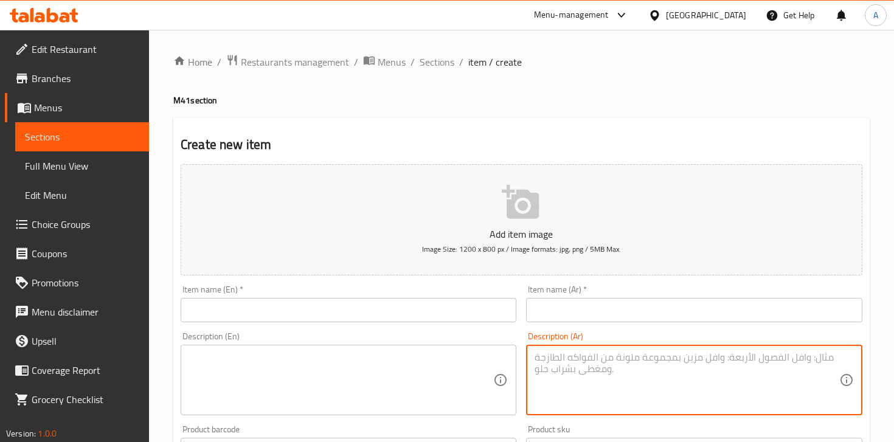
click at [595, 361] on textarea at bounding box center [686, 380] width 304 height 58
paste textarea "ساندويتش شيش طاووق + بطاطس + مشروب غازي"
type textarea "ساندويتش شيش طاووق + بطاطس + مشروب غازي"
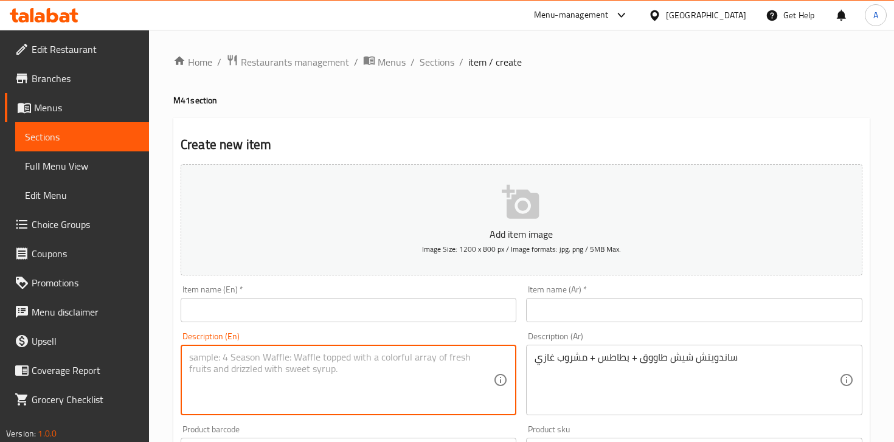
click at [348, 371] on textarea at bounding box center [341, 380] width 304 height 58
paste textarea "Shish Tawook Sandwich + Fries + Soft Drink"
type textarea "Shish Tawook Sandwich + Fries + Soft Drink"
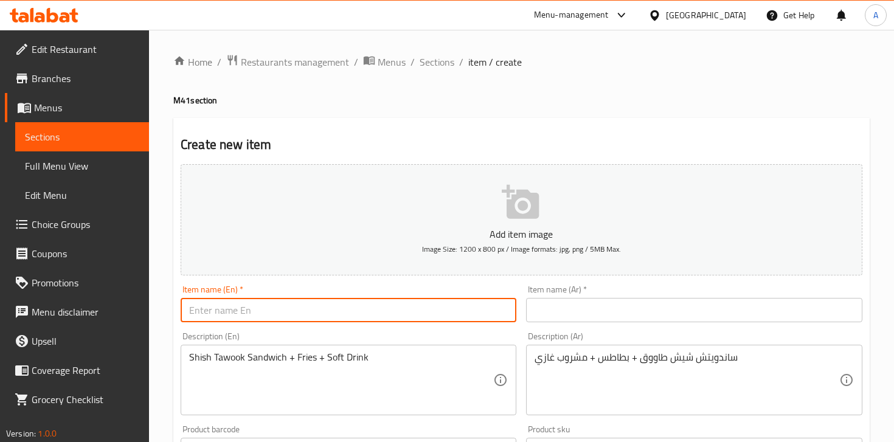
click at [396, 303] on input "text" at bounding box center [349, 310] width 336 height 24
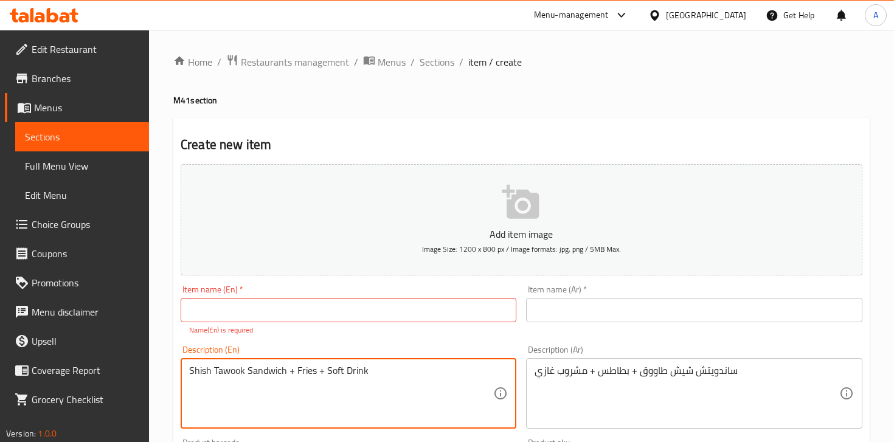
click at [227, 370] on textarea "Shish Tawook Sandwich + Fries + Soft Drink" at bounding box center [341, 394] width 304 height 58
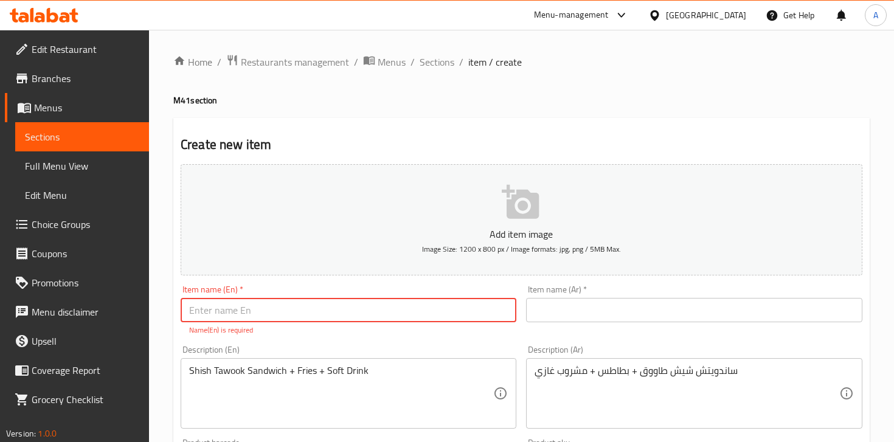
click at [291, 313] on input "text" at bounding box center [349, 310] width 336 height 24
paste input "Tawook"
type input "Tawook offer"
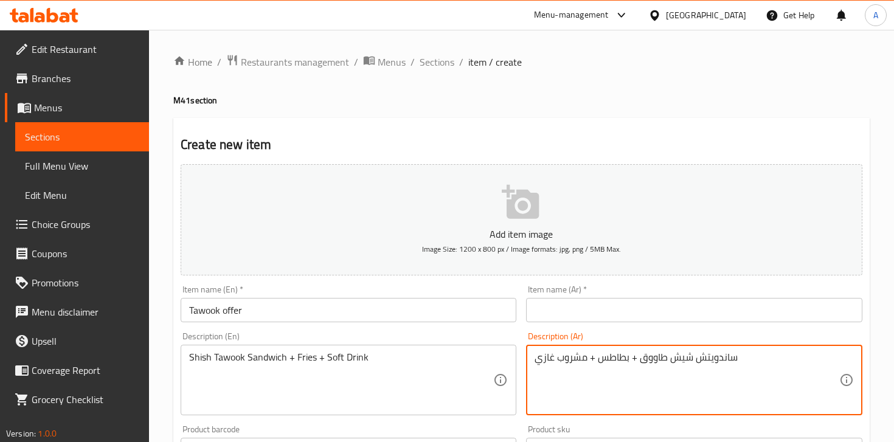
click at [655, 371] on textarea "ساندويتش شيش طاووق + بطاطس + مشروب غازي" at bounding box center [686, 380] width 304 height 58
click at [654, 364] on textarea "ساندويتش شيش طاووق + بطاطس + مشروب غازي" at bounding box center [686, 380] width 304 height 58
click at [626, 314] on input "text" at bounding box center [694, 310] width 336 height 24
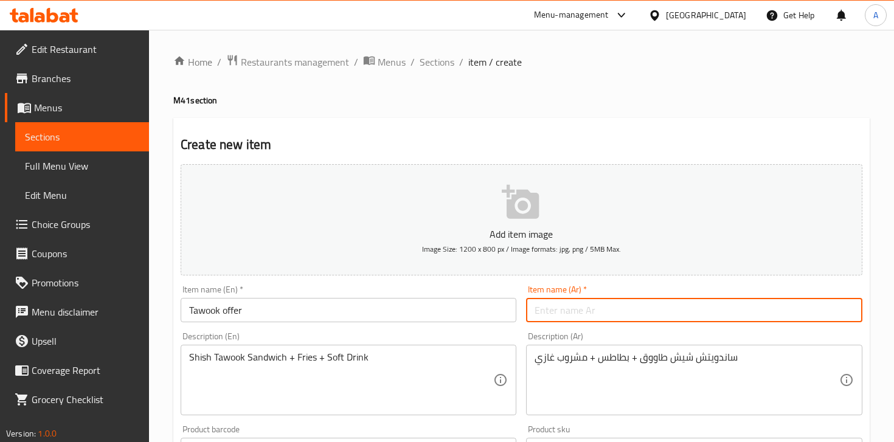
paste input "طاووق"
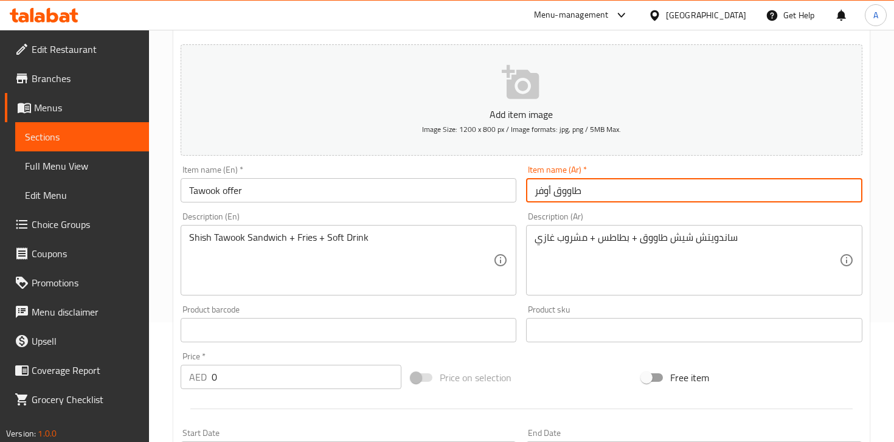
scroll to position [211, 0]
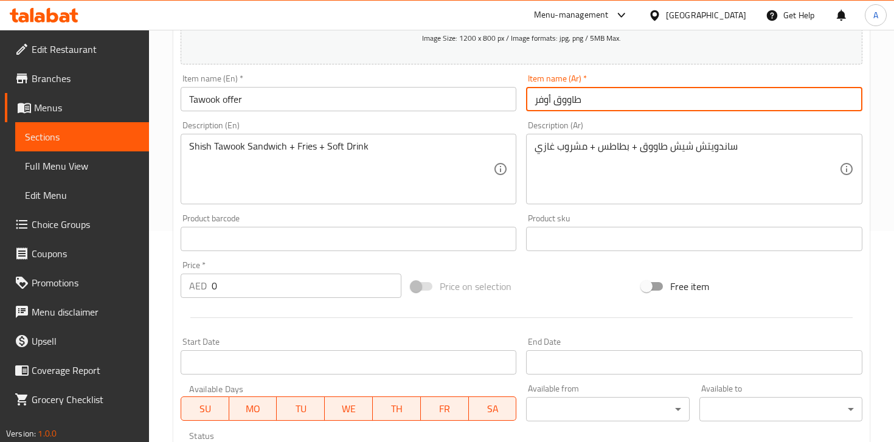
type input "طاووق أوفر"
click at [317, 286] on input "0" at bounding box center [307, 286] width 190 height 24
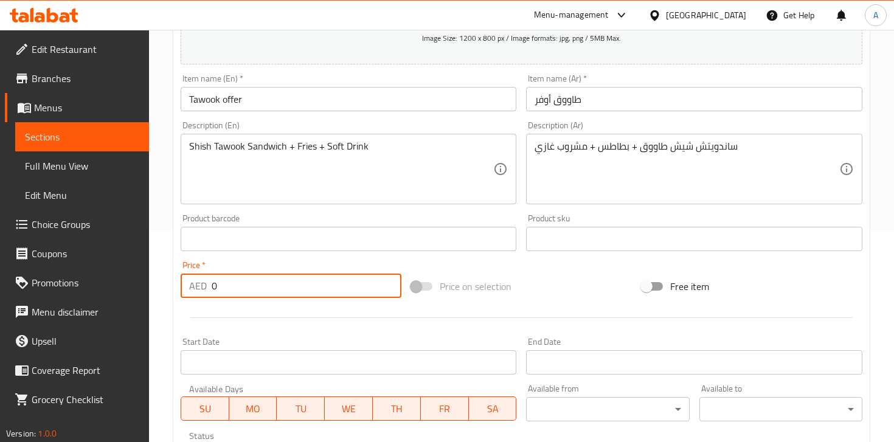
click at [317, 286] on input "0" at bounding box center [307, 286] width 190 height 24
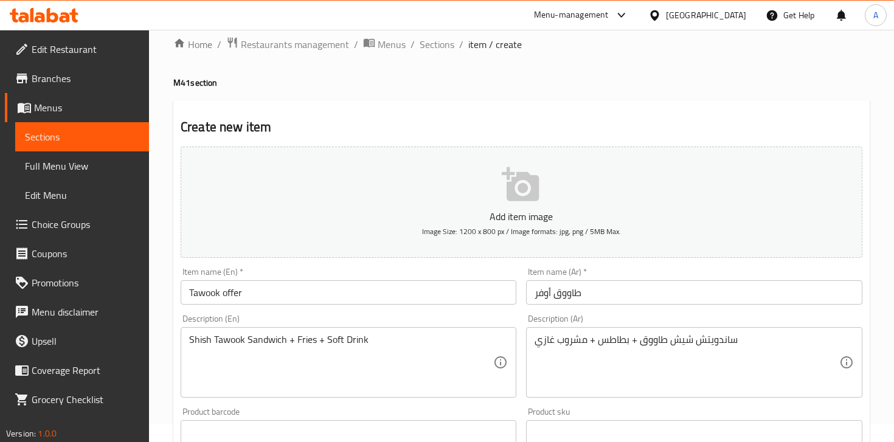
scroll to position [0, 0]
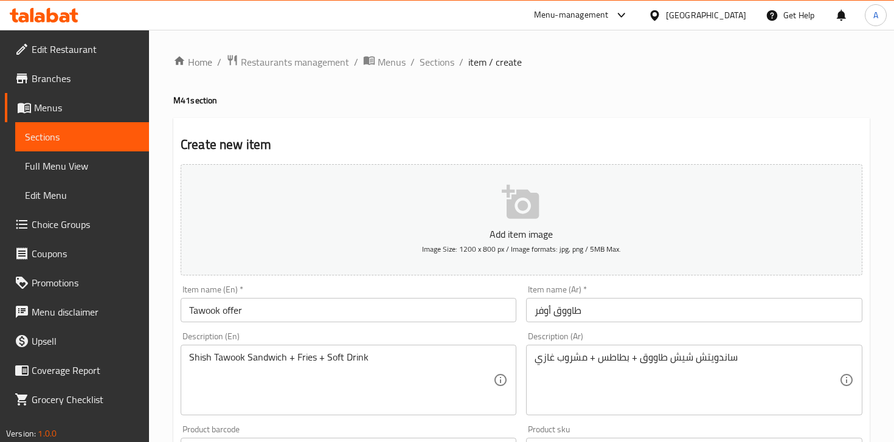
type input "29"
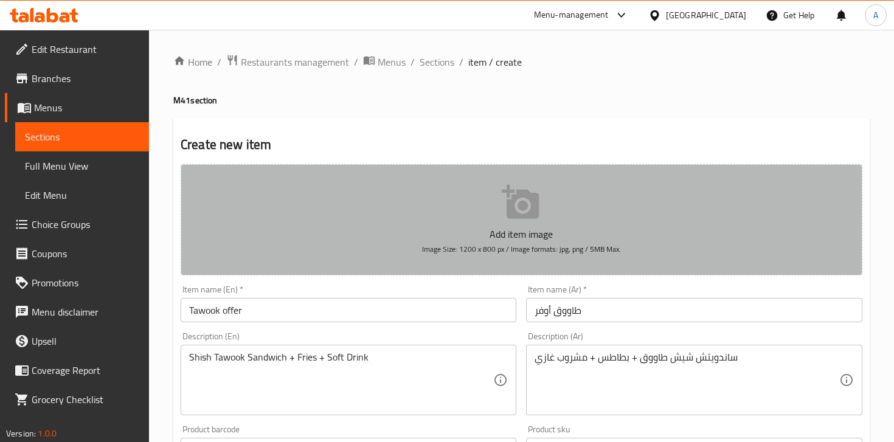
click at [491, 215] on button "Add item image Image Size: 1200 x 800 px / Image formats: jpg, png / 5MB Max." at bounding box center [521, 219] width 681 height 111
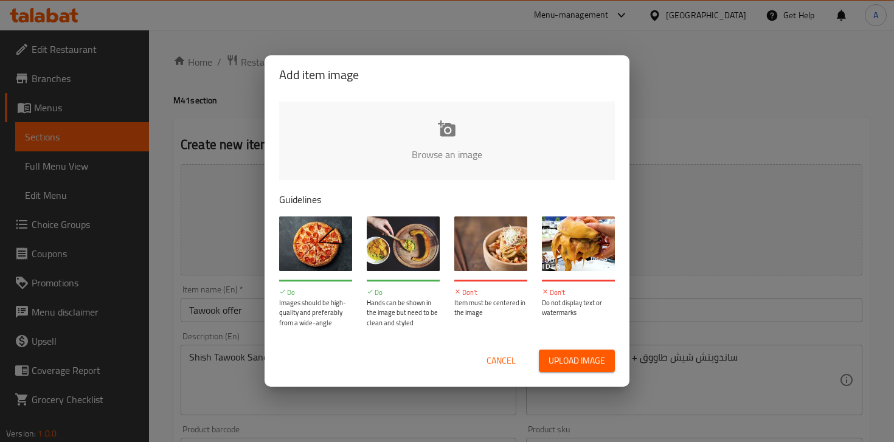
click at [457, 154] on input "file" at bounding box center [857, 159] width 1157 height 114
type input "C:\fakepath\7Q5A8170-Edit.jpg"
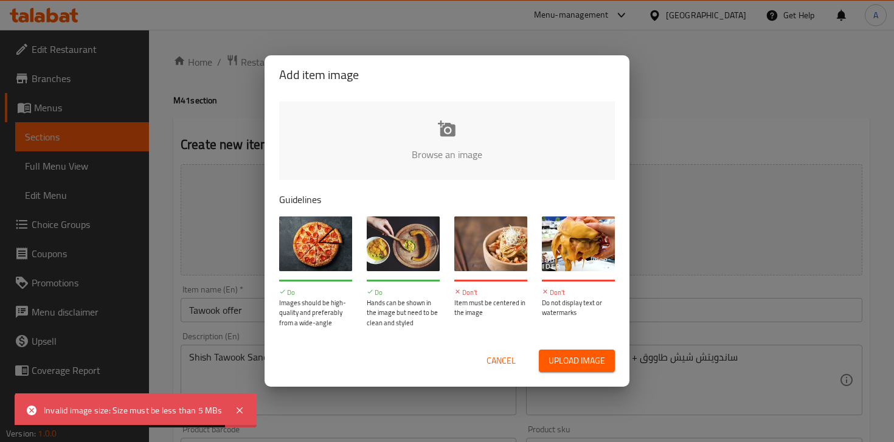
click at [434, 143] on input "file" at bounding box center [857, 159] width 1157 height 114
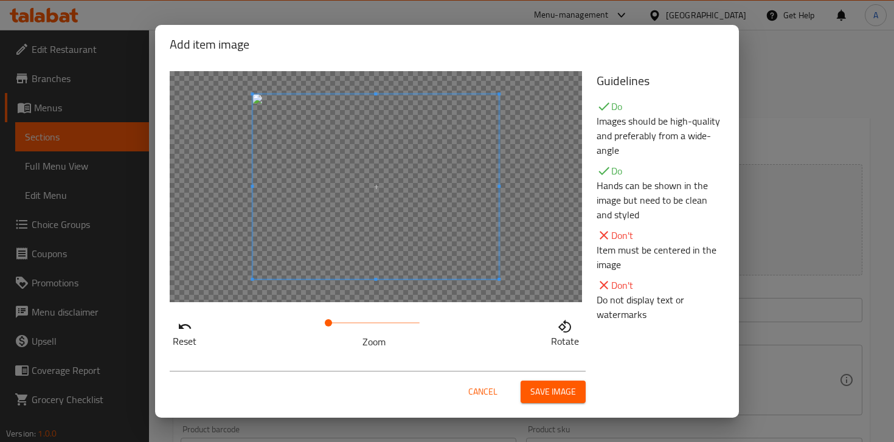
click at [547, 390] on span "Save image" at bounding box center [553, 391] width 46 height 15
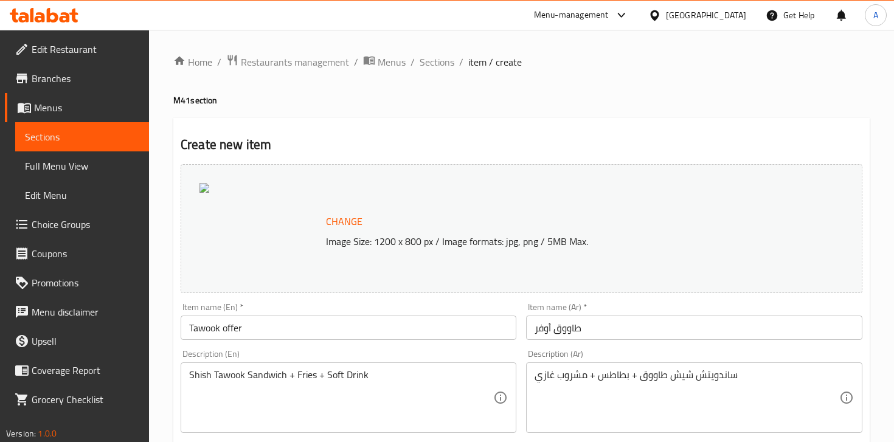
click at [374, 244] on p "Image Size: 1200 x 800 px / Image formats: jpg, png / 5MB Max." at bounding box center [562, 241] width 483 height 15
click at [354, 218] on span "Change" at bounding box center [344, 222] width 36 height 18
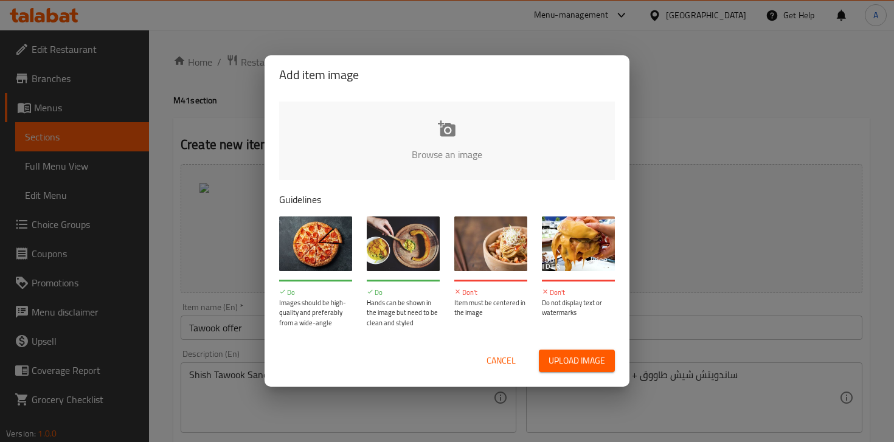
click at [477, 153] on input "file" at bounding box center [857, 159] width 1157 height 114
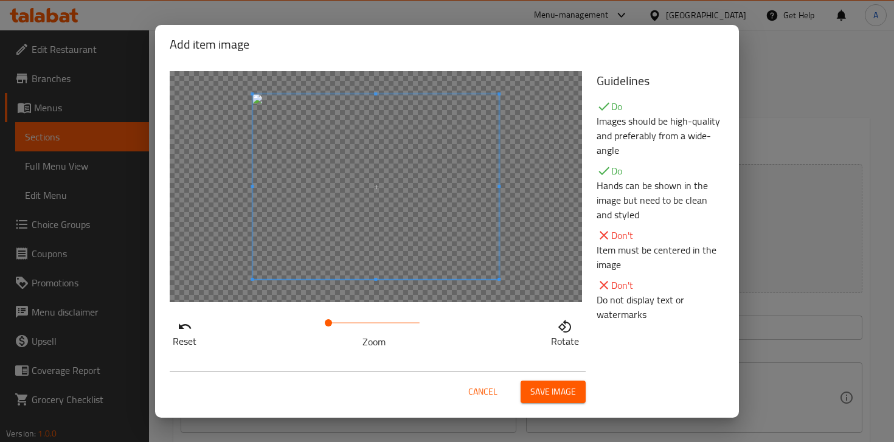
click at [537, 386] on span "Save image" at bounding box center [553, 391] width 46 height 15
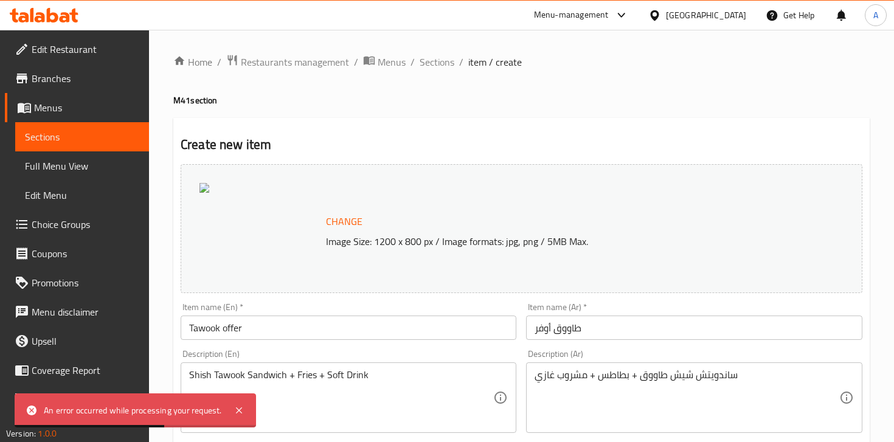
click at [336, 213] on span "Change" at bounding box center [344, 222] width 36 height 18
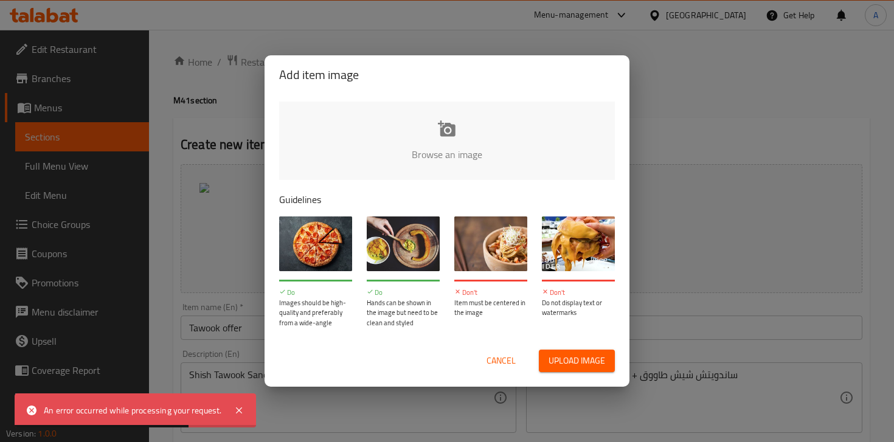
click at [429, 153] on input "file" at bounding box center [857, 159] width 1157 height 114
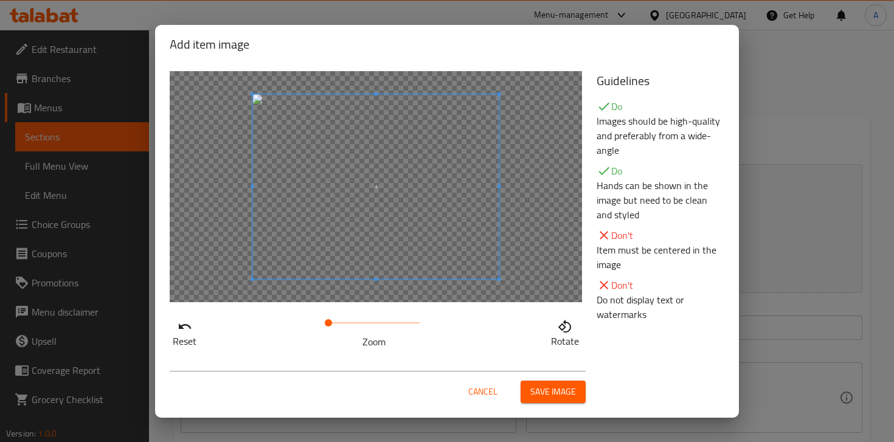
click at [547, 390] on span "Save image" at bounding box center [553, 391] width 46 height 15
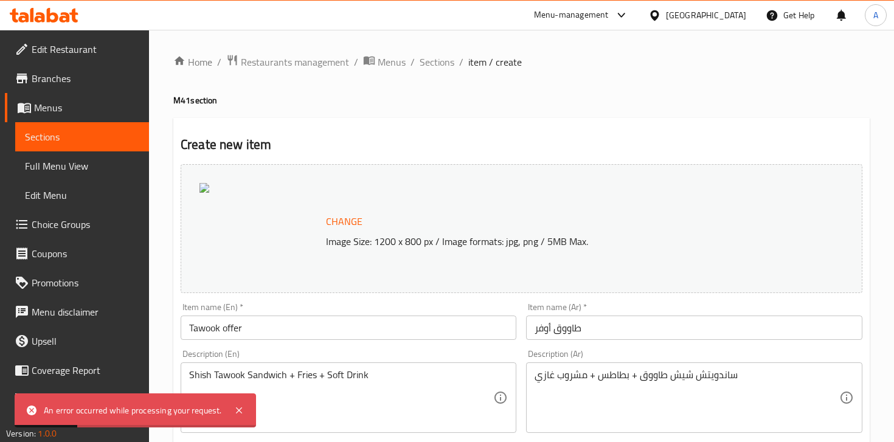
scroll to position [435, 0]
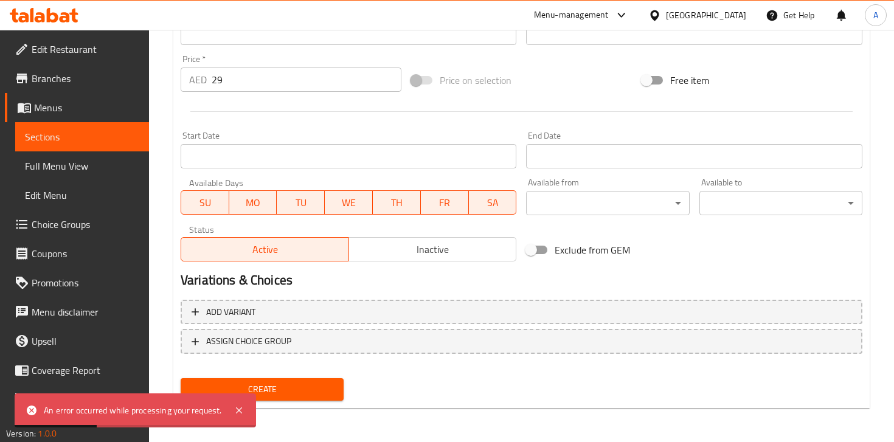
click at [301, 388] on span "Create" at bounding box center [261, 389] width 143 height 15
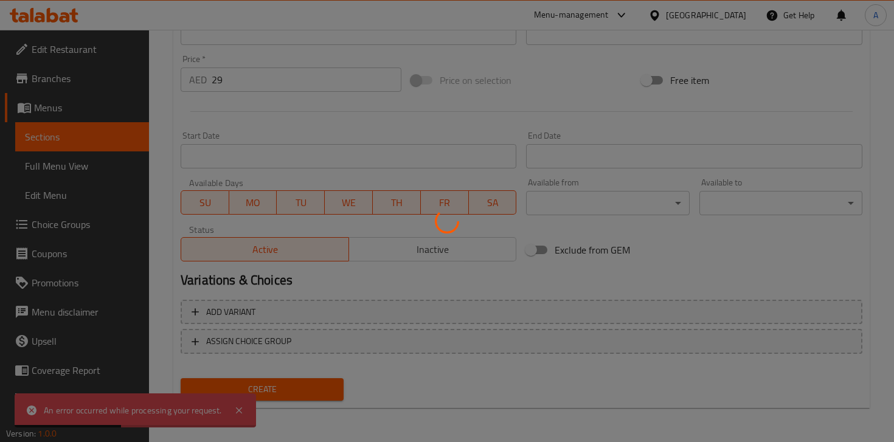
type input "0"
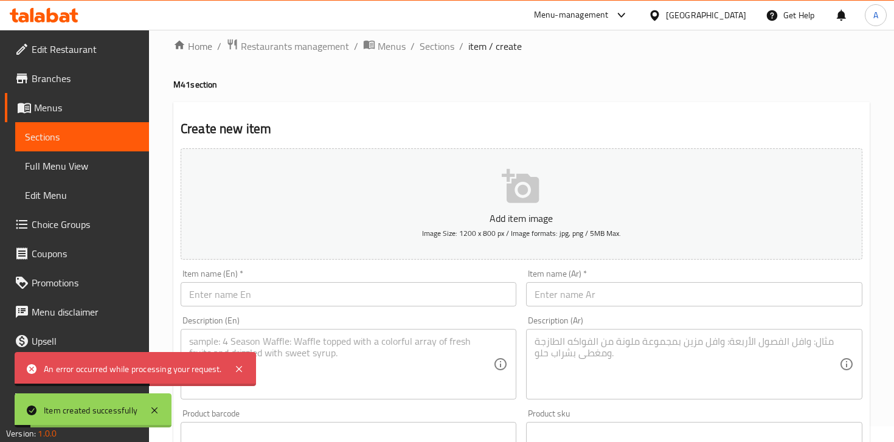
scroll to position [0, 0]
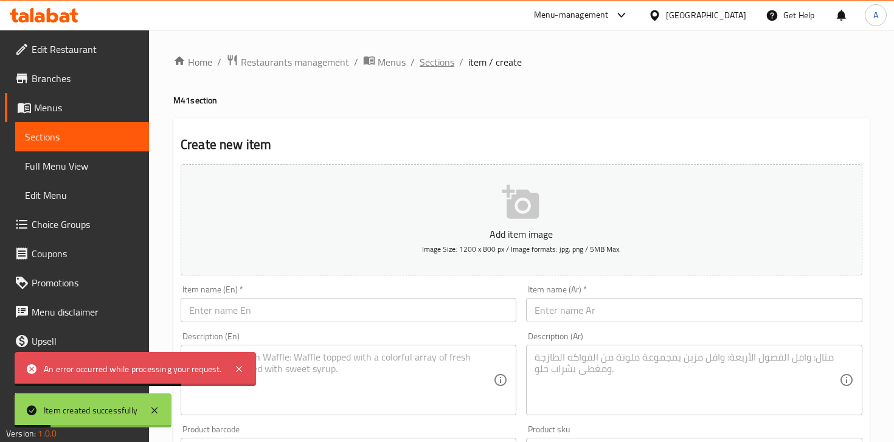
click at [433, 64] on span "Sections" at bounding box center [436, 62] width 35 height 15
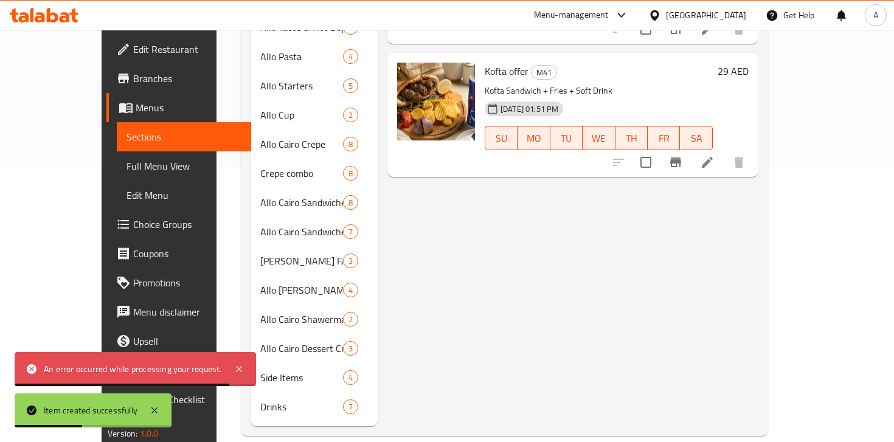
scroll to position [83, 0]
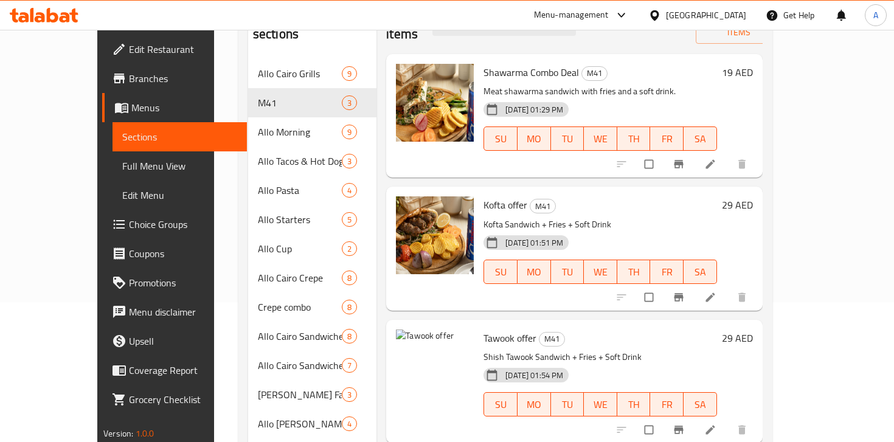
scroll to position [274, 0]
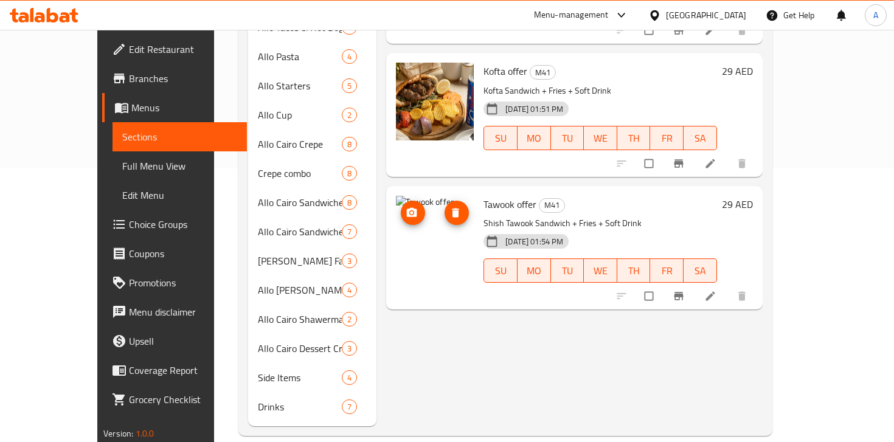
click at [407, 207] on icon "upload picture" at bounding box center [412, 211] width 10 height 9
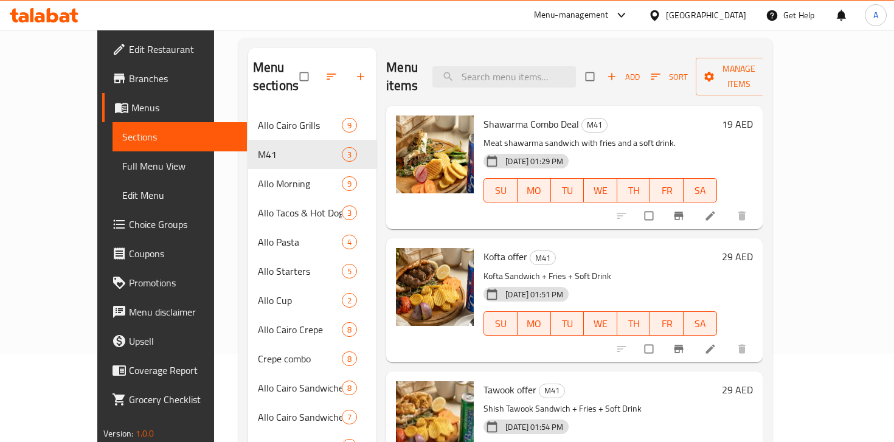
scroll to position [106, 0]
